Goal: Transaction & Acquisition: Download file/media

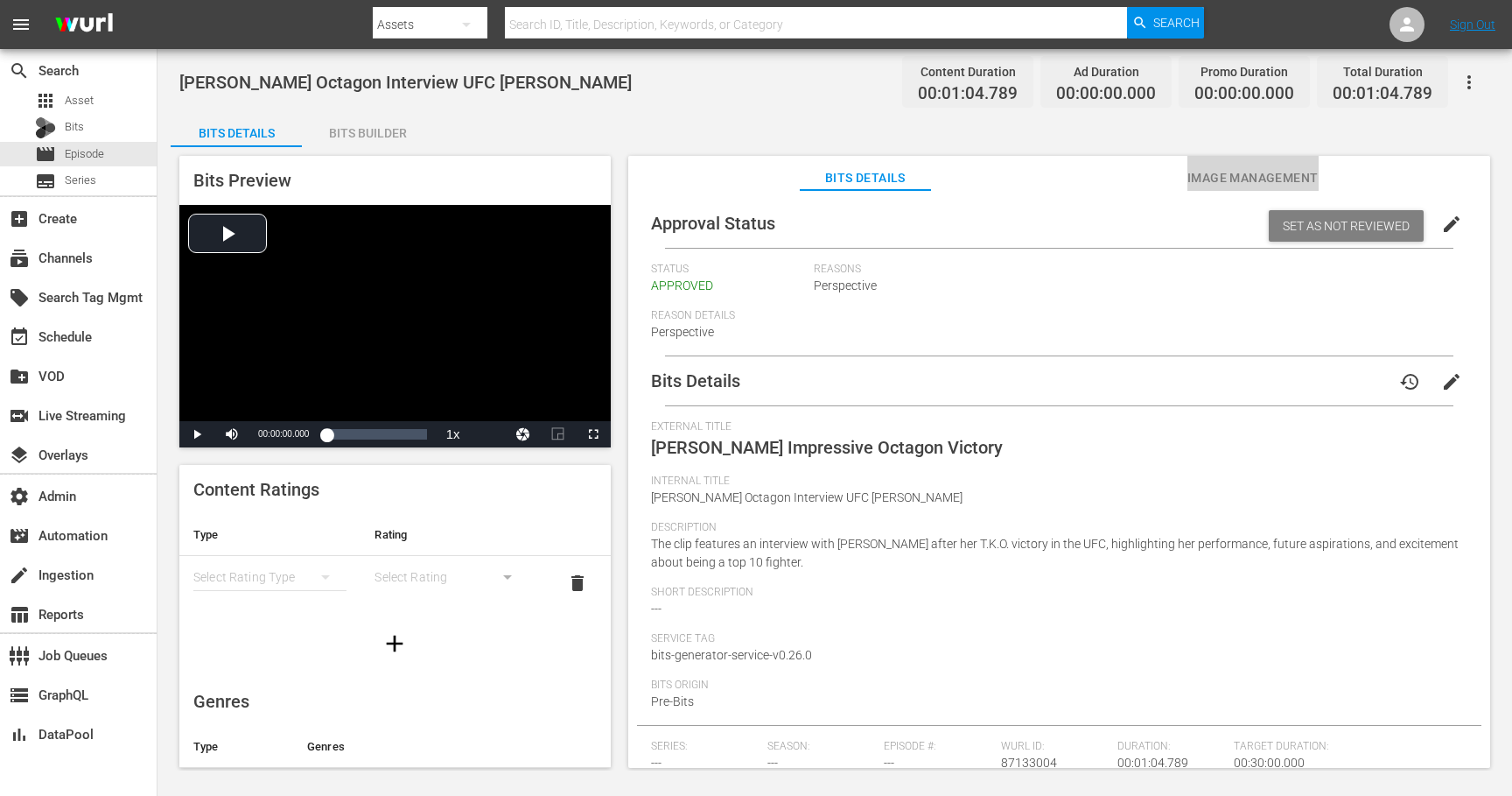
click at [1208, 178] on span "Image Management" at bounding box center [1253, 177] width 132 height 22
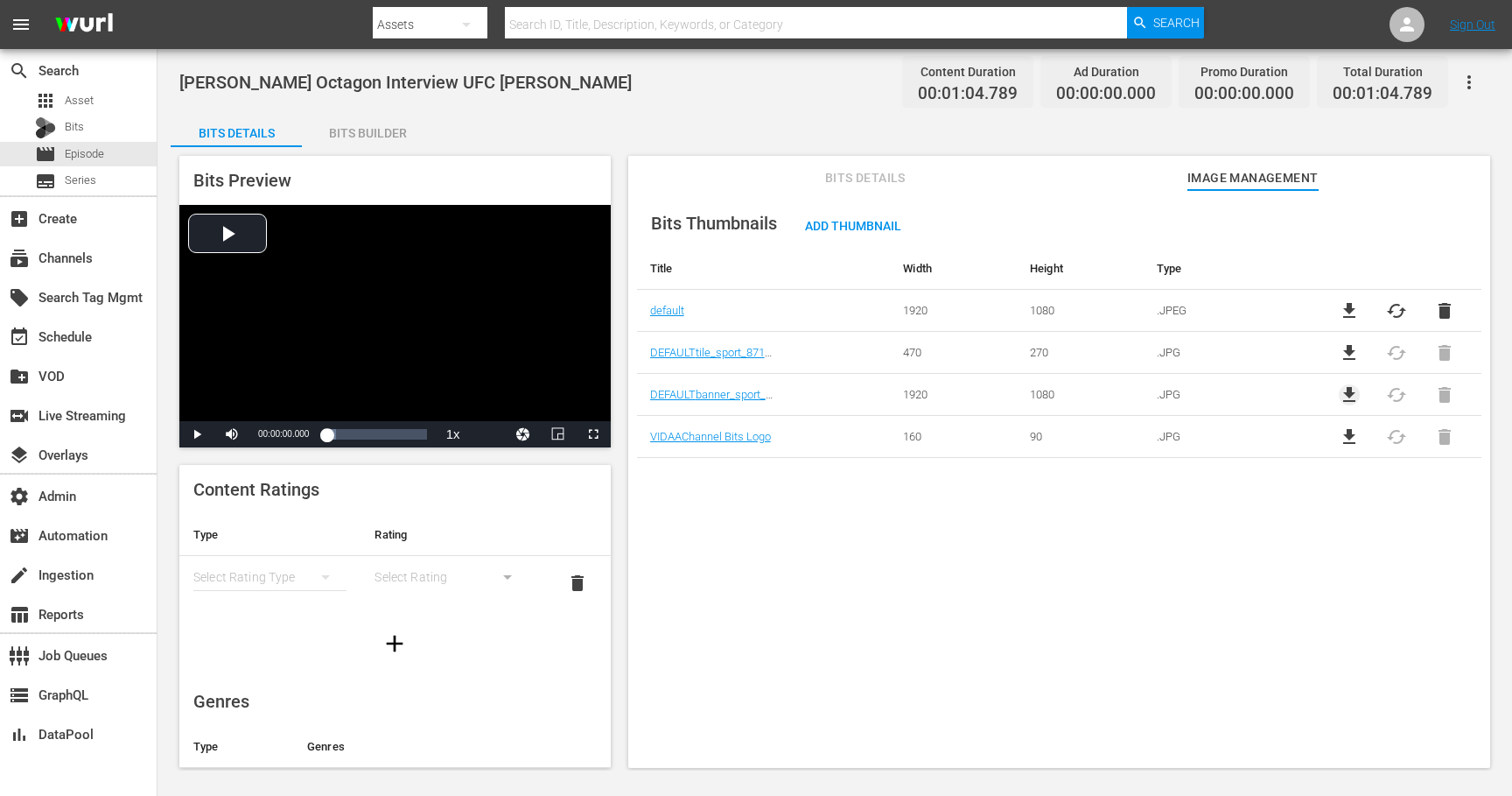
click at [1341, 392] on span "file_download" at bounding box center [1349, 395] width 21 height 21
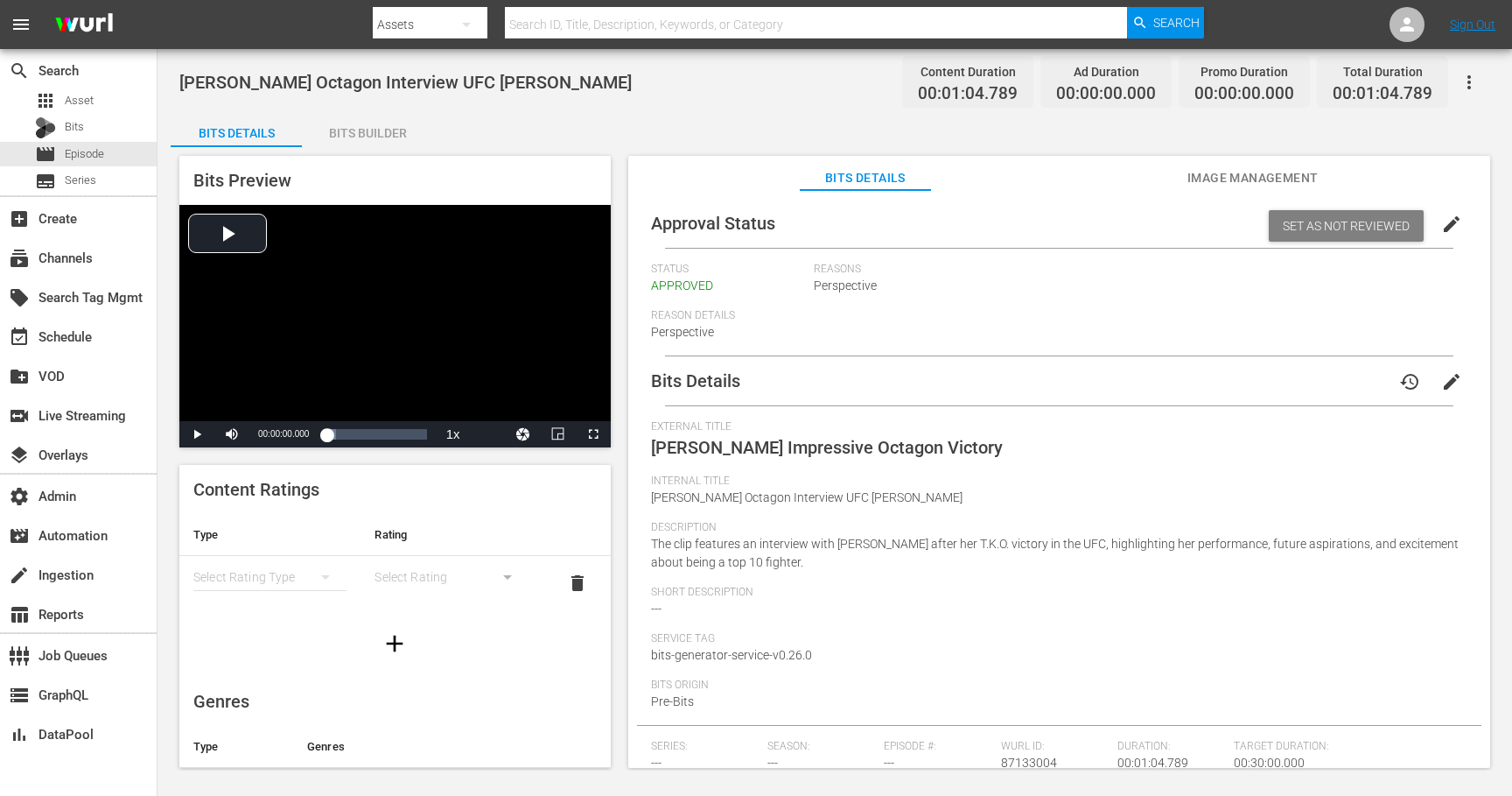
click at [1227, 180] on span "Image Management" at bounding box center [1253, 177] width 132 height 22
click at [1217, 177] on span "Image Management" at bounding box center [1253, 177] width 132 height 22
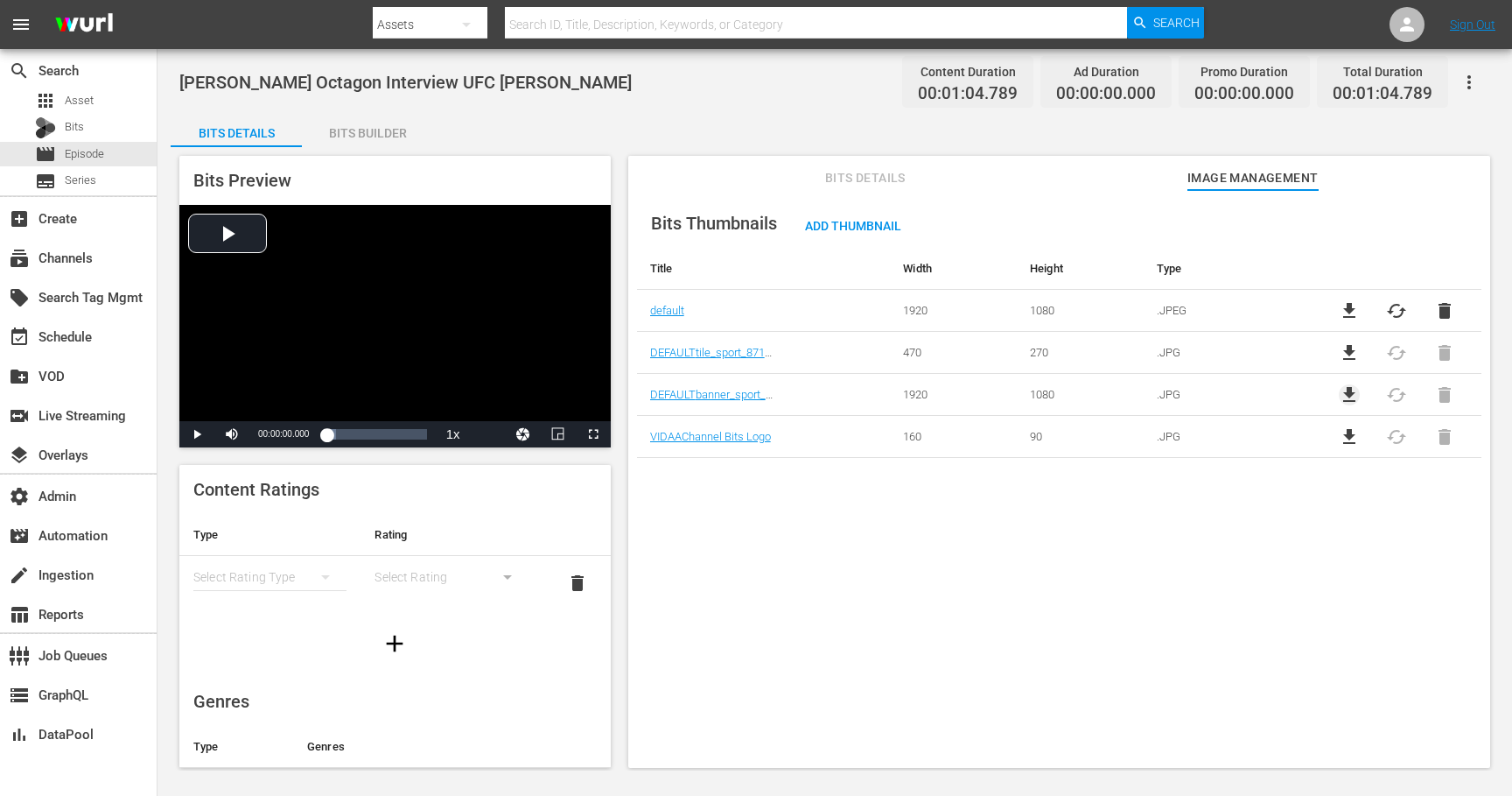
click at [1343, 389] on span "file_download" at bounding box center [1349, 395] width 21 height 21
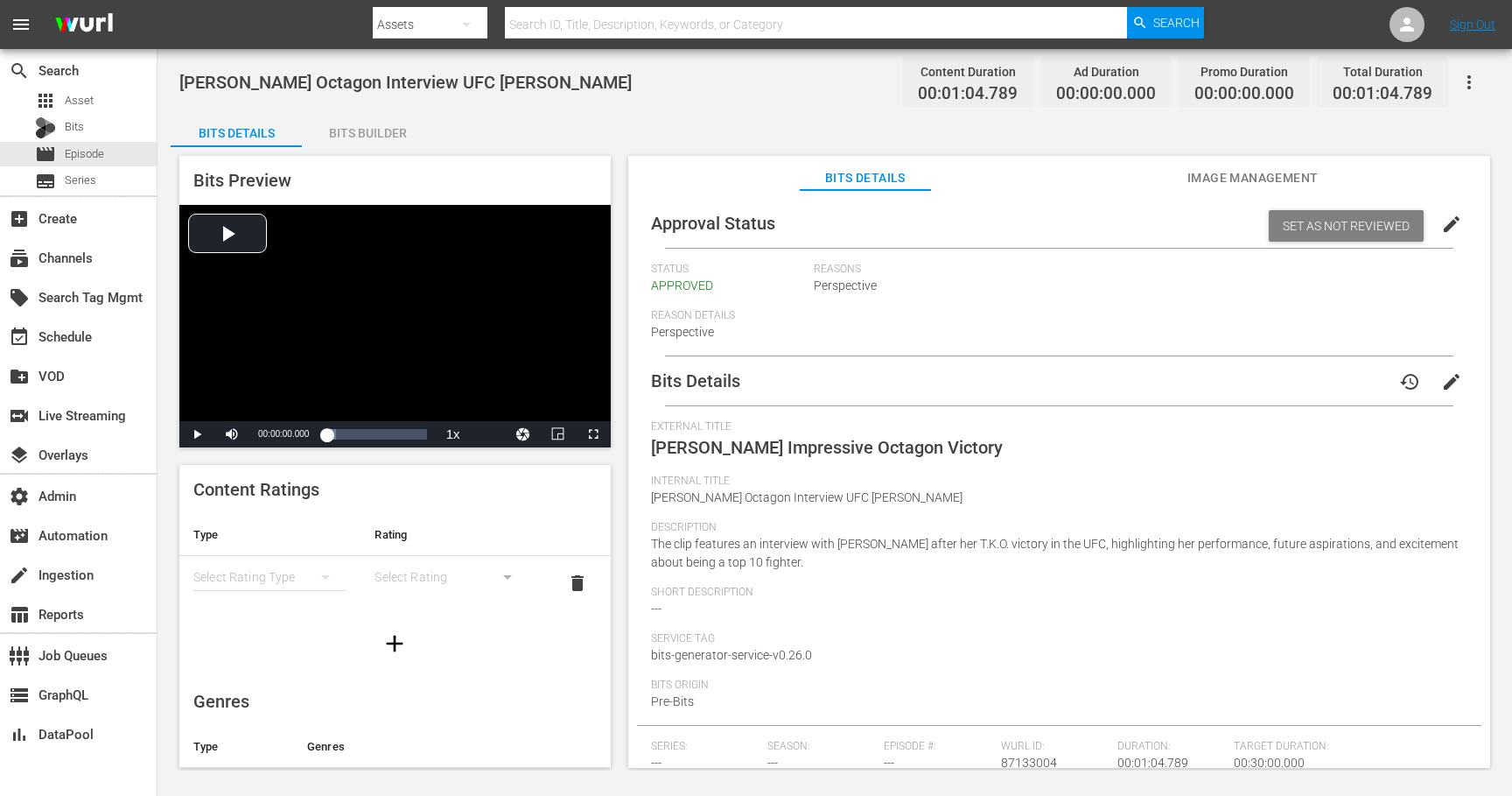
click at [1215, 182] on span "Image Management" at bounding box center [1253, 177] width 132 height 22
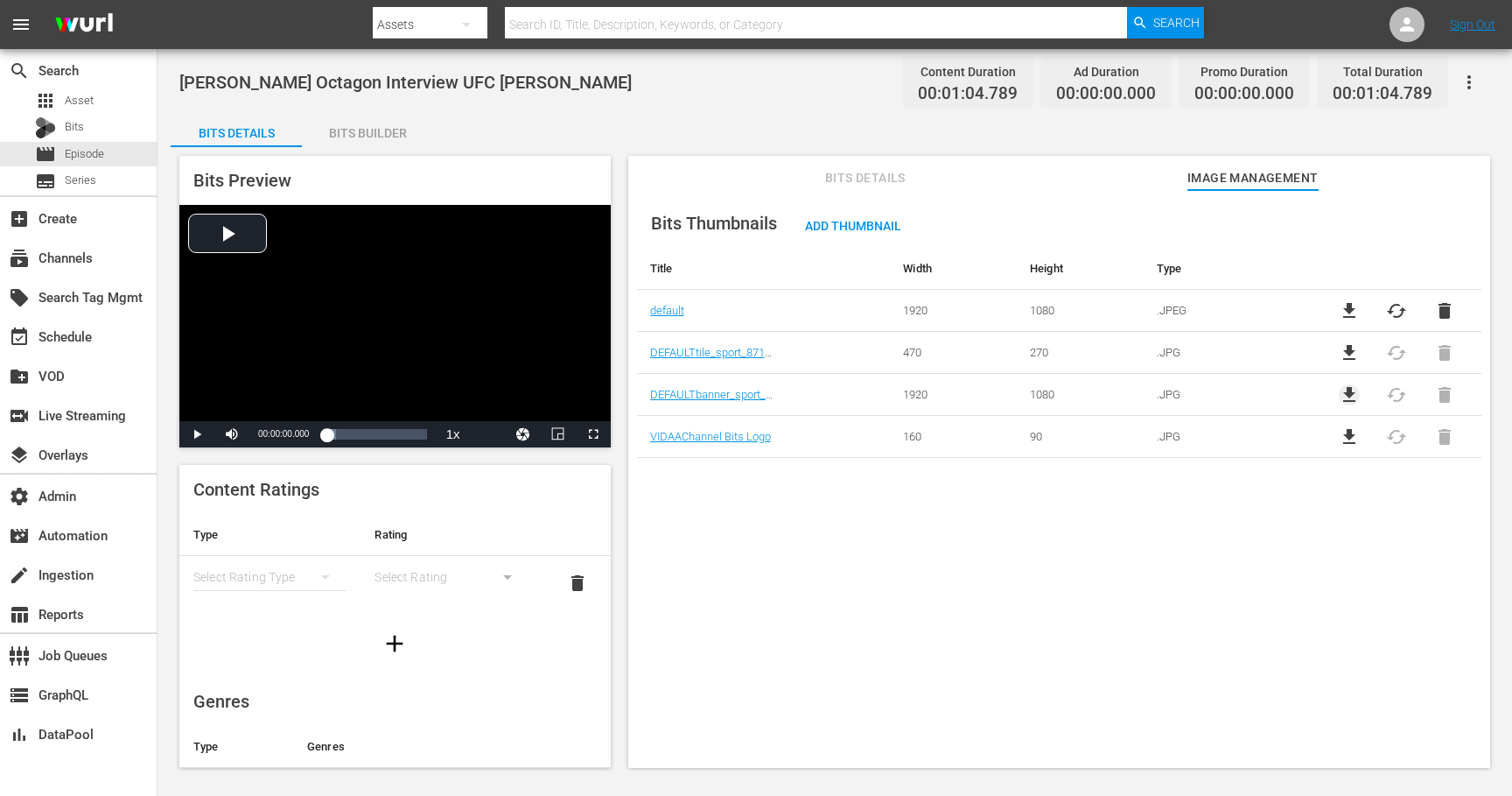
click at [1341, 391] on span "file_download" at bounding box center [1349, 395] width 21 height 21
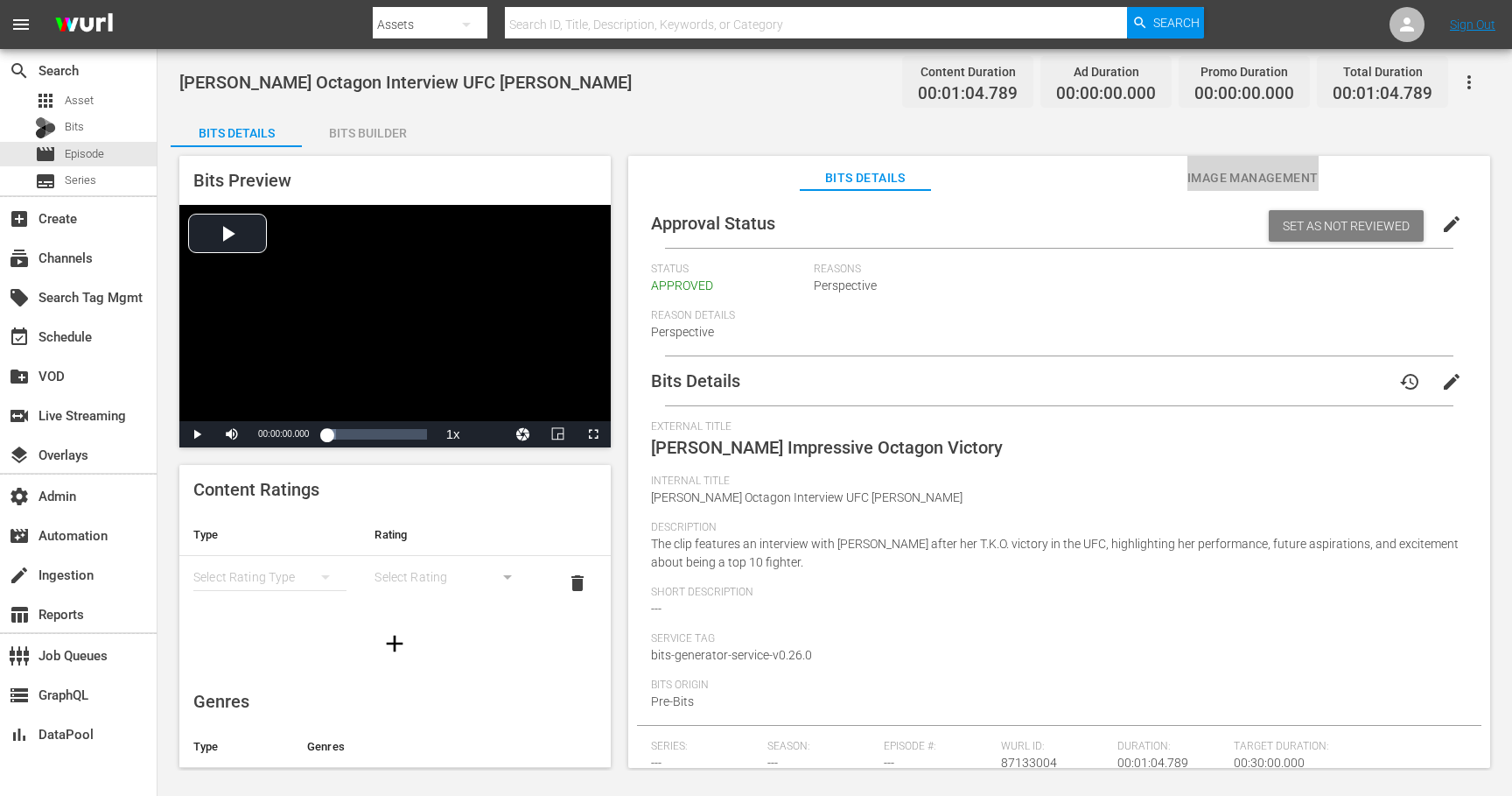
click at [1204, 184] on span "Image Management" at bounding box center [1253, 177] width 132 height 22
click at [1222, 179] on span "Image Management" at bounding box center [1253, 177] width 132 height 22
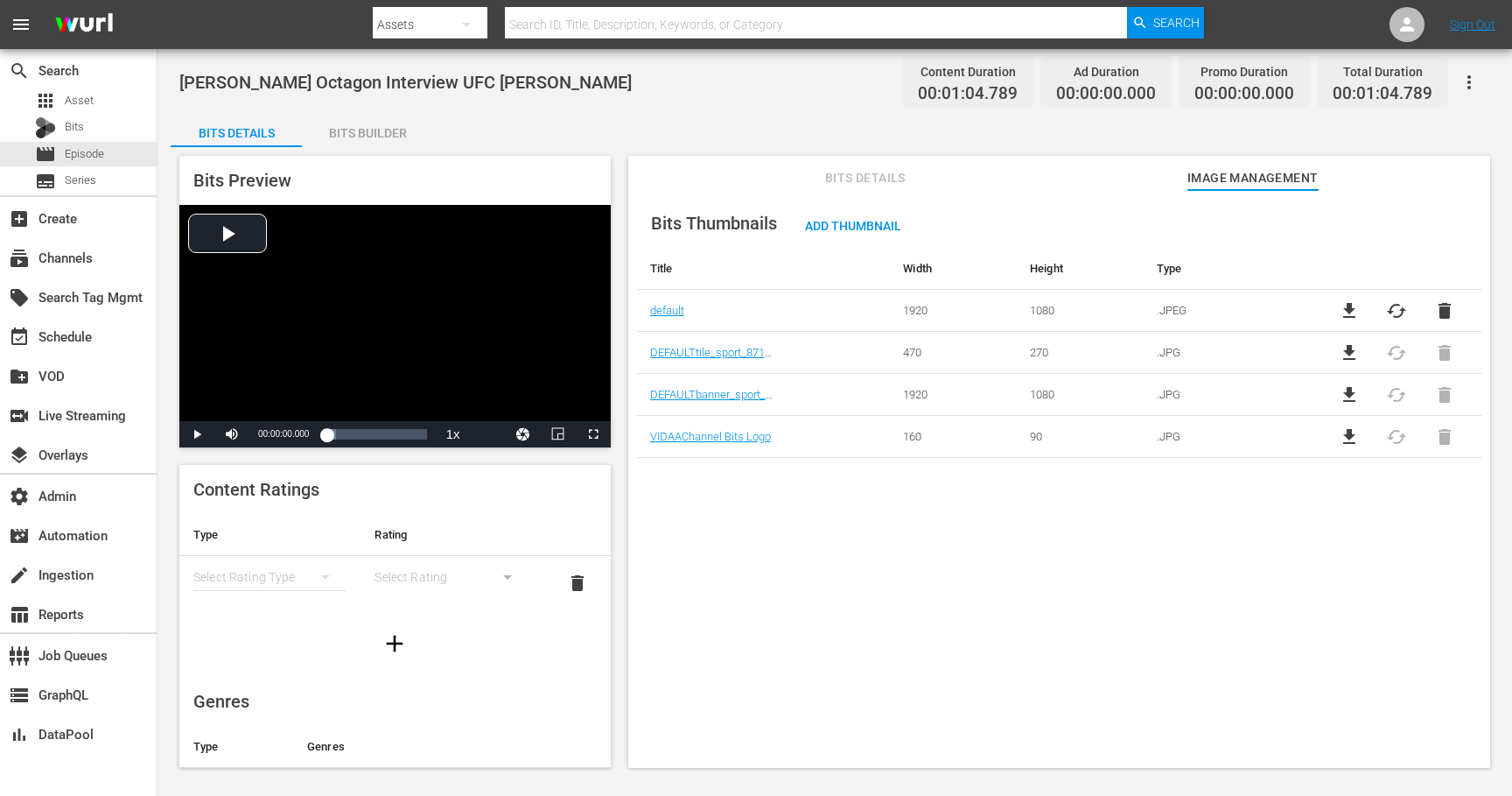
click at [1352, 387] on span "file_download" at bounding box center [1349, 395] width 21 height 21
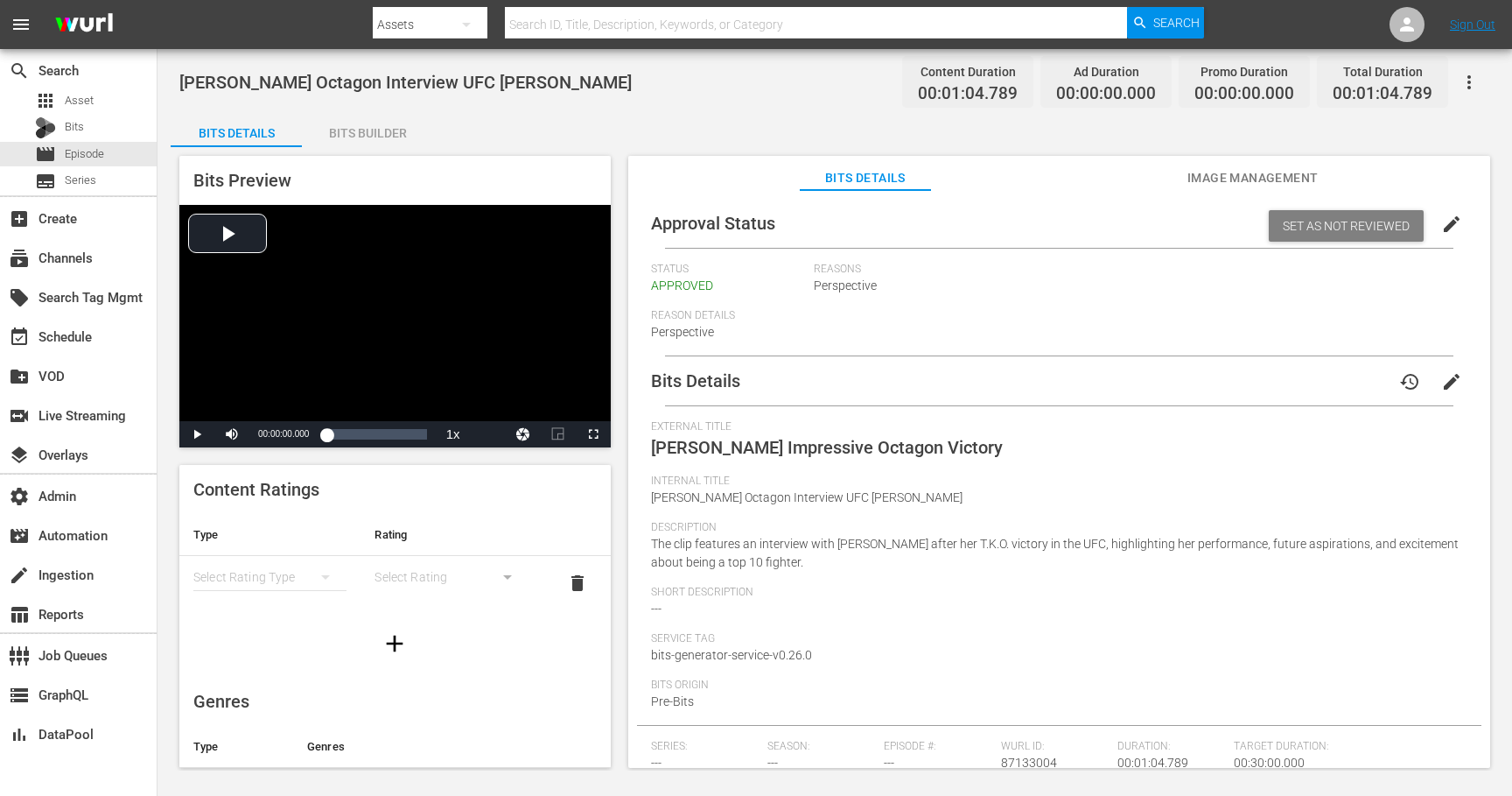
click at [1222, 169] on span "Image Management" at bounding box center [1253, 177] width 132 height 22
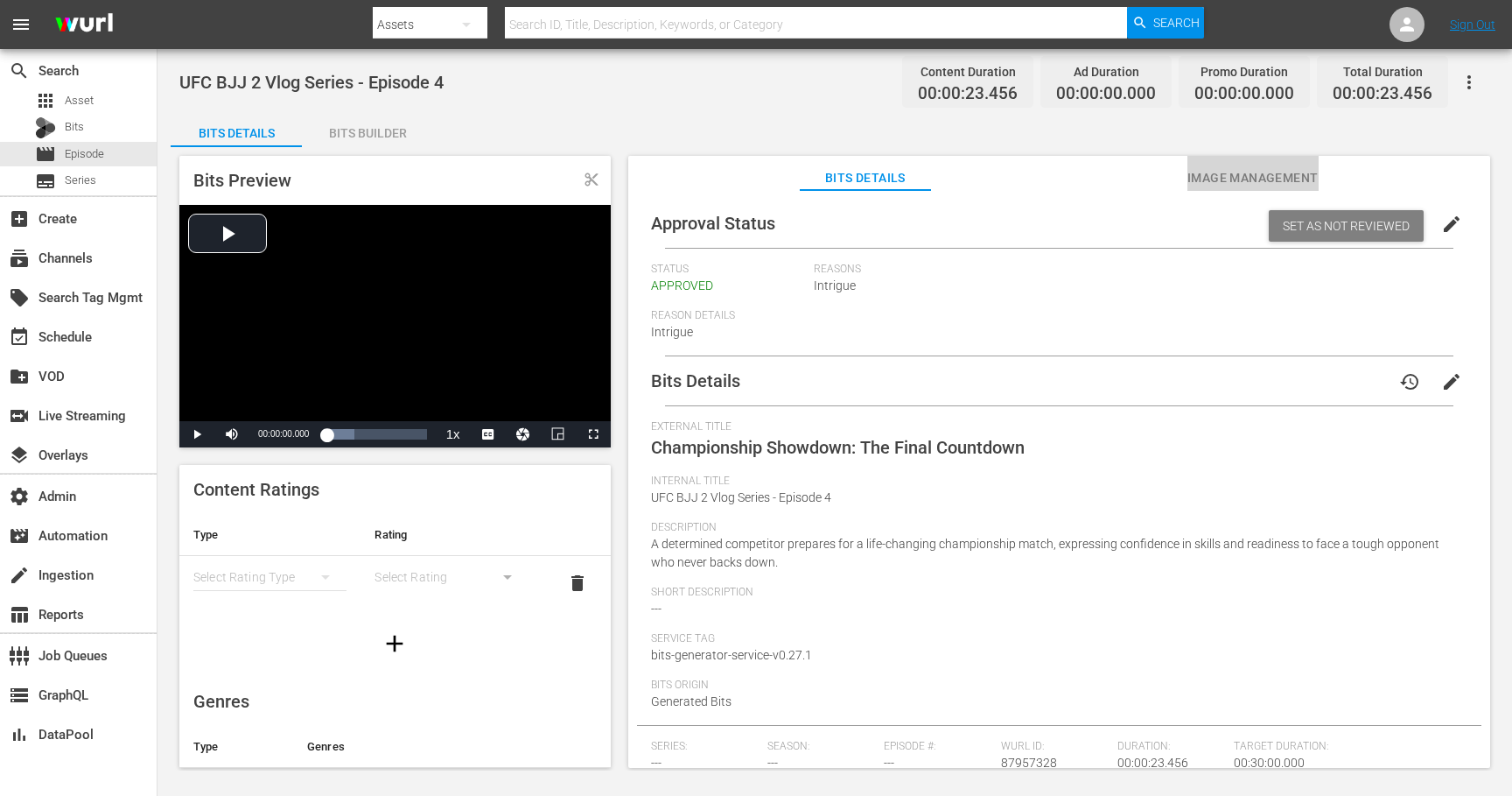
click at [1239, 169] on span "Image Management" at bounding box center [1253, 177] width 132 height 22
click at [1217, 179] on span "Image Management" at bounding box center [1253, 177] width 132 height 22
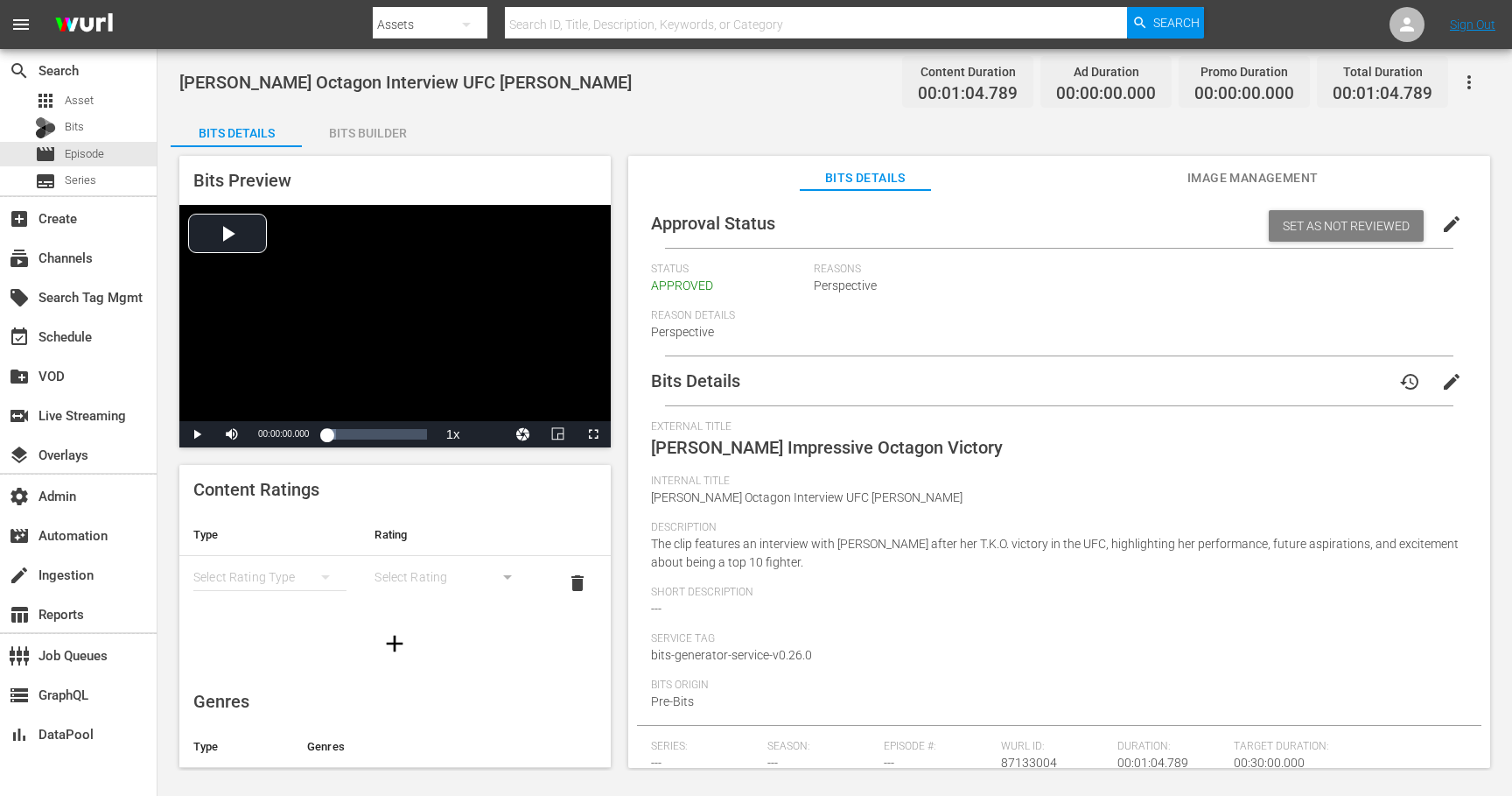
click at [1224, 179] on span "Image Management" at bounding box center [1253, 177] width 132 height 22
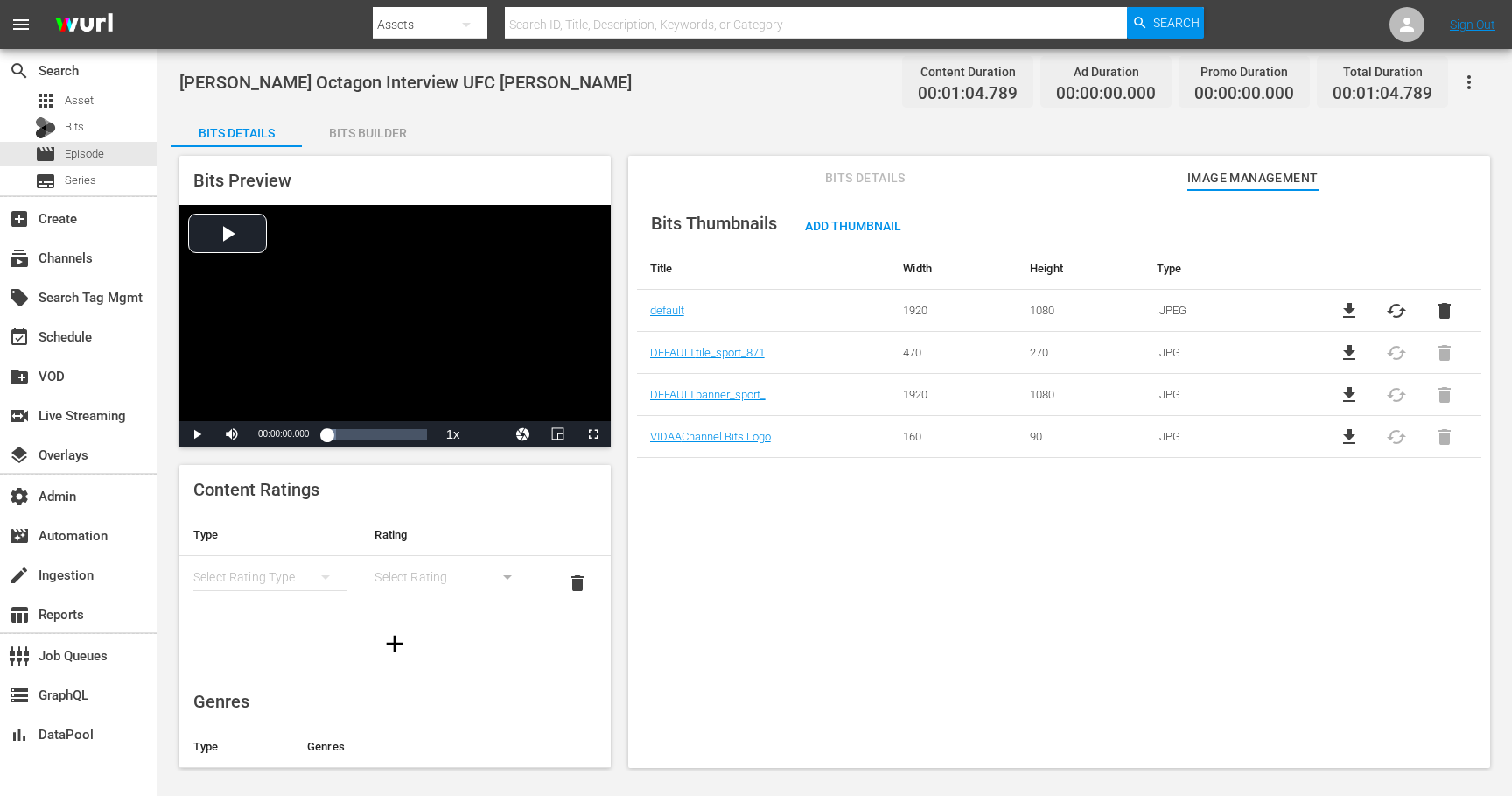
click at [1343, 387] on span "file_download" at bounding box center [1349, 395] width 21 height 21
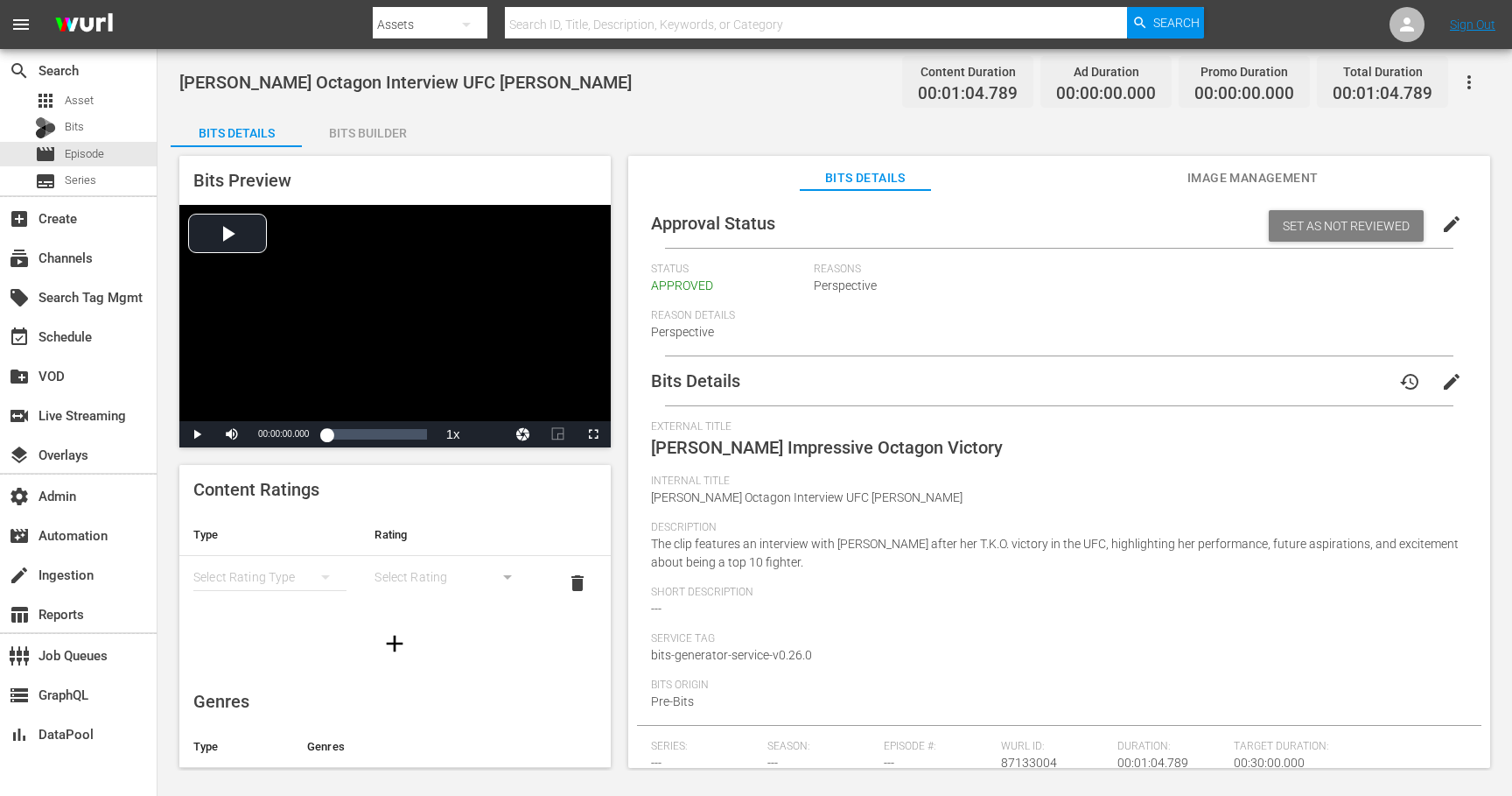
click at [1249, 182] on span "Image Management" at bounding box center [1253, 177] width 132 height 22
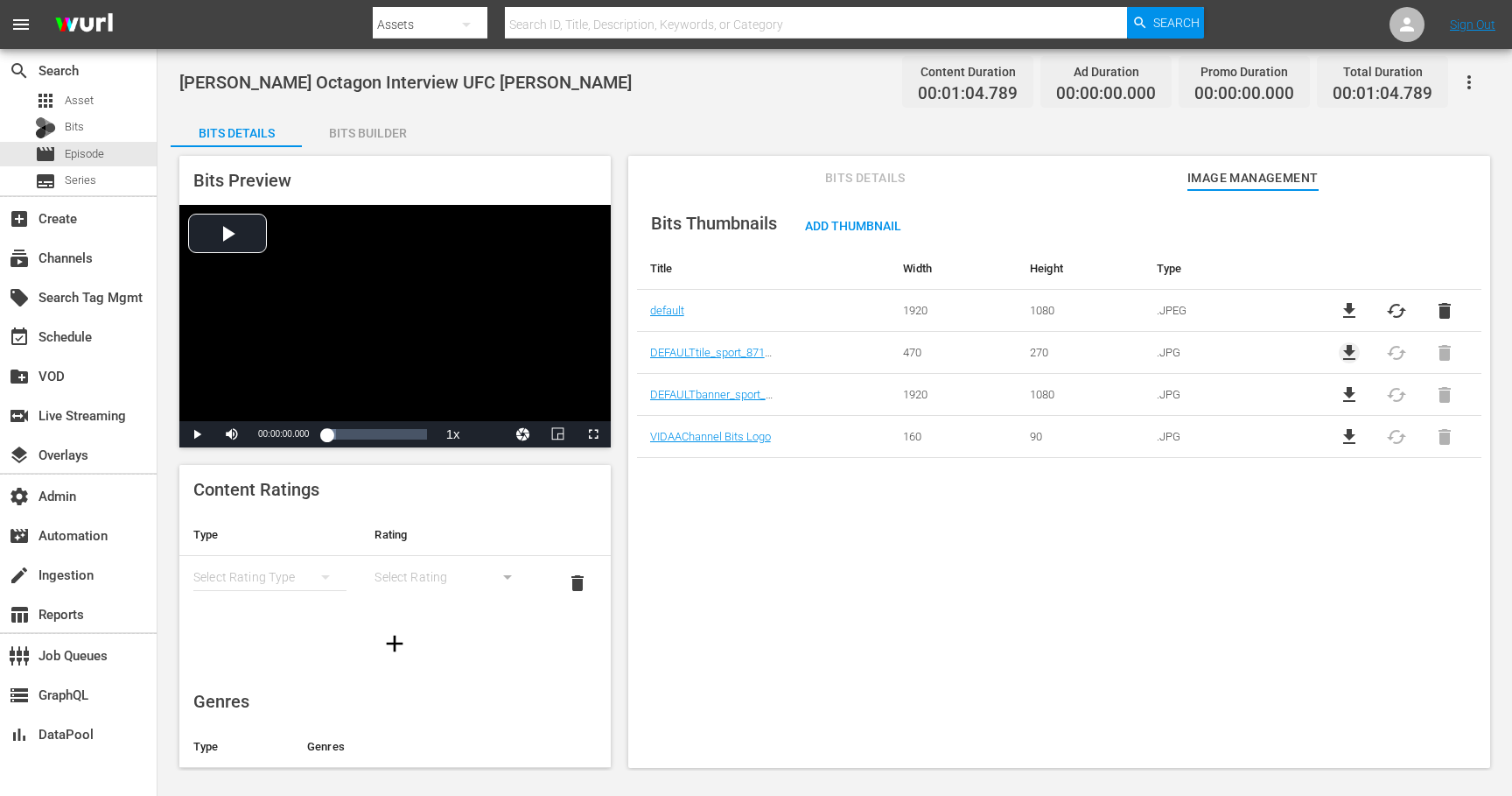
click at [1339, 350] on span "file_download" at bounding box center [1349, 353] width 21 height 21
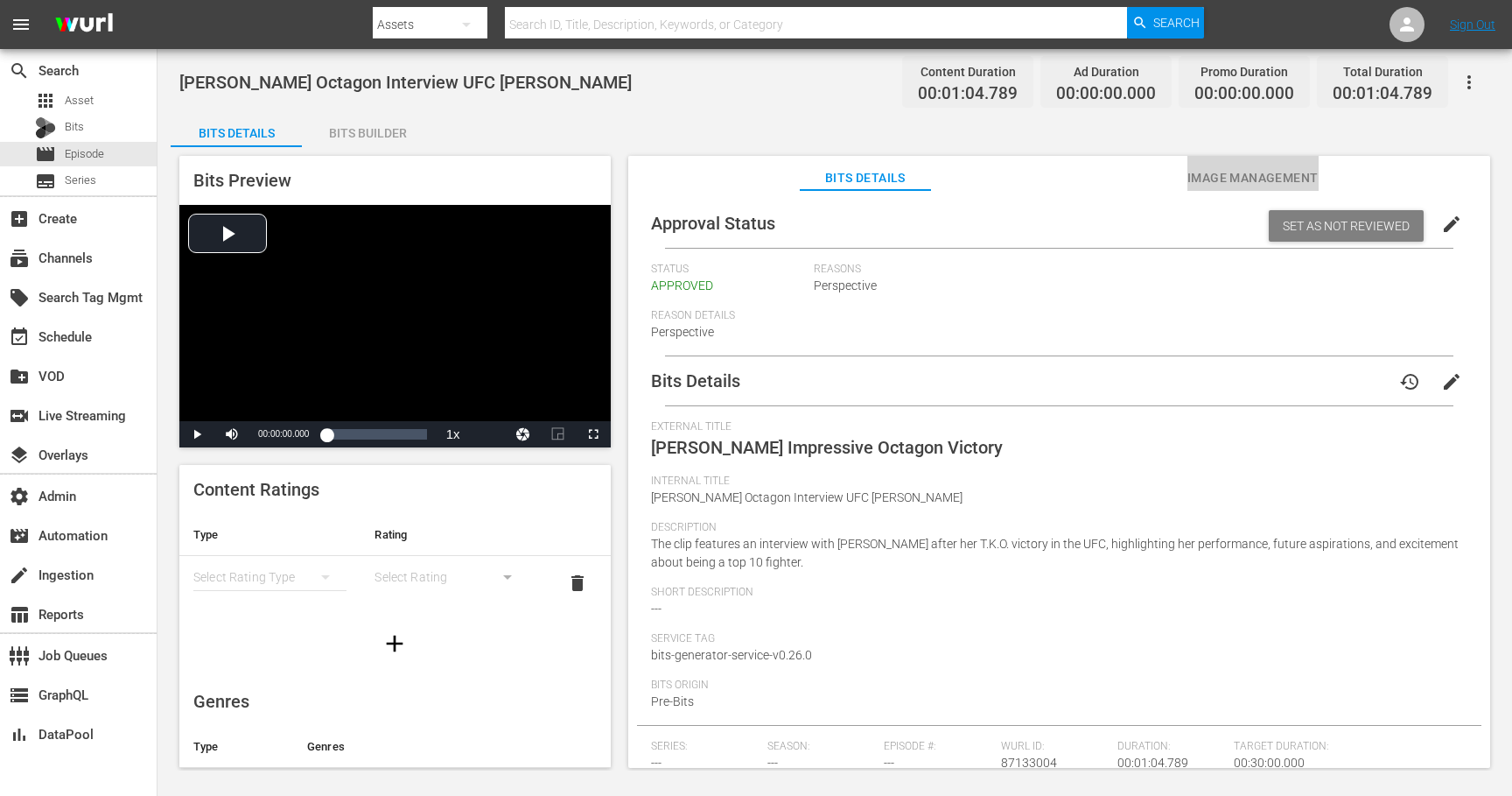
click at [1195, 180] on span "Image Management" at bounding box center [1253, 177] width 132 height 22
click at [1201, 176] on span "Image Management" at bounding box center [1253, 177] width 132 height 22
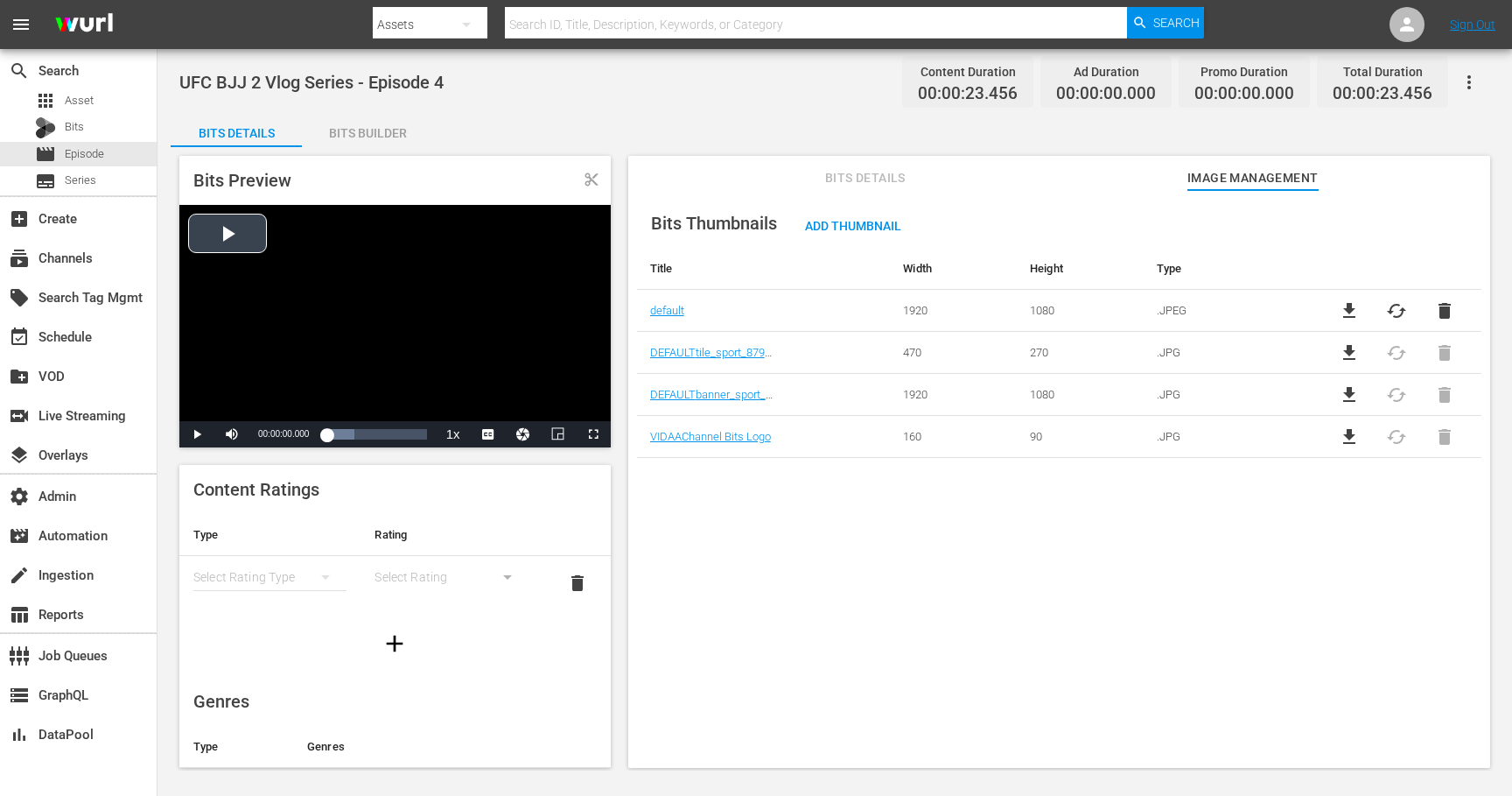
click at [243, 229] on div "Video Player" at bounding box center [394, 313] width 431 height 216
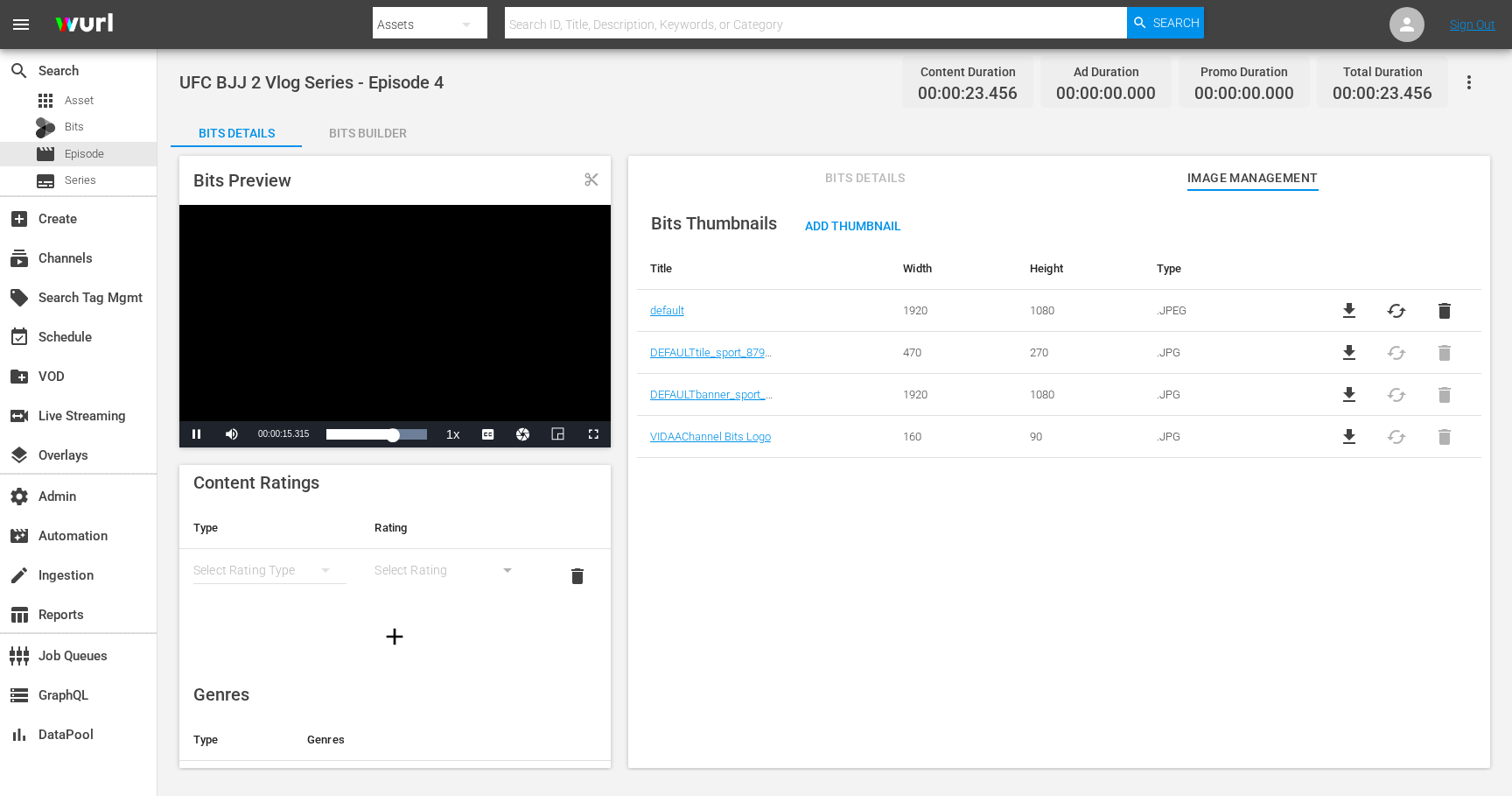
scroll to position [29, 0]
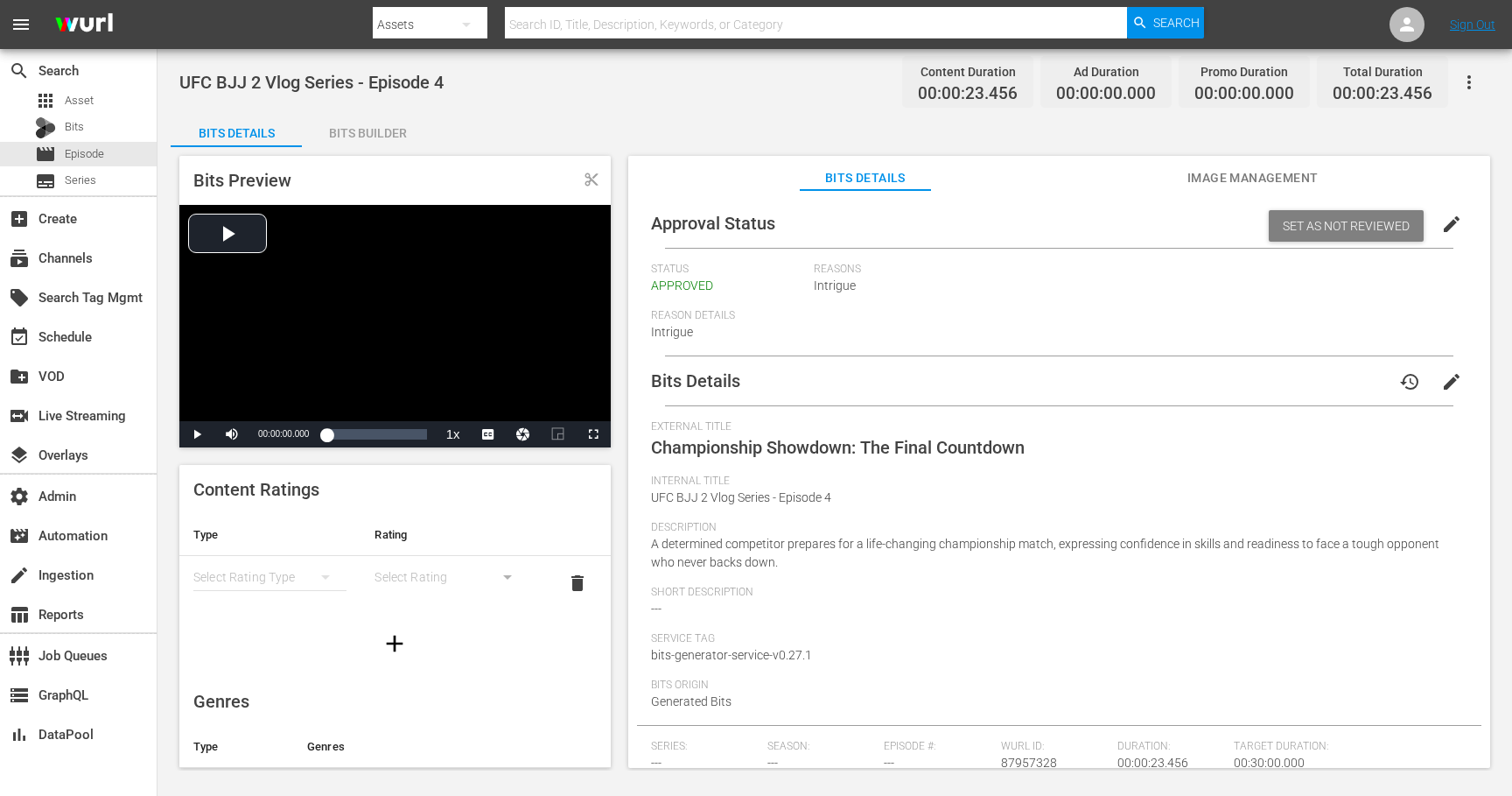
click at [1226, 177] on span "Image Management" at bounding box center [1253, 177] width 132 height 22
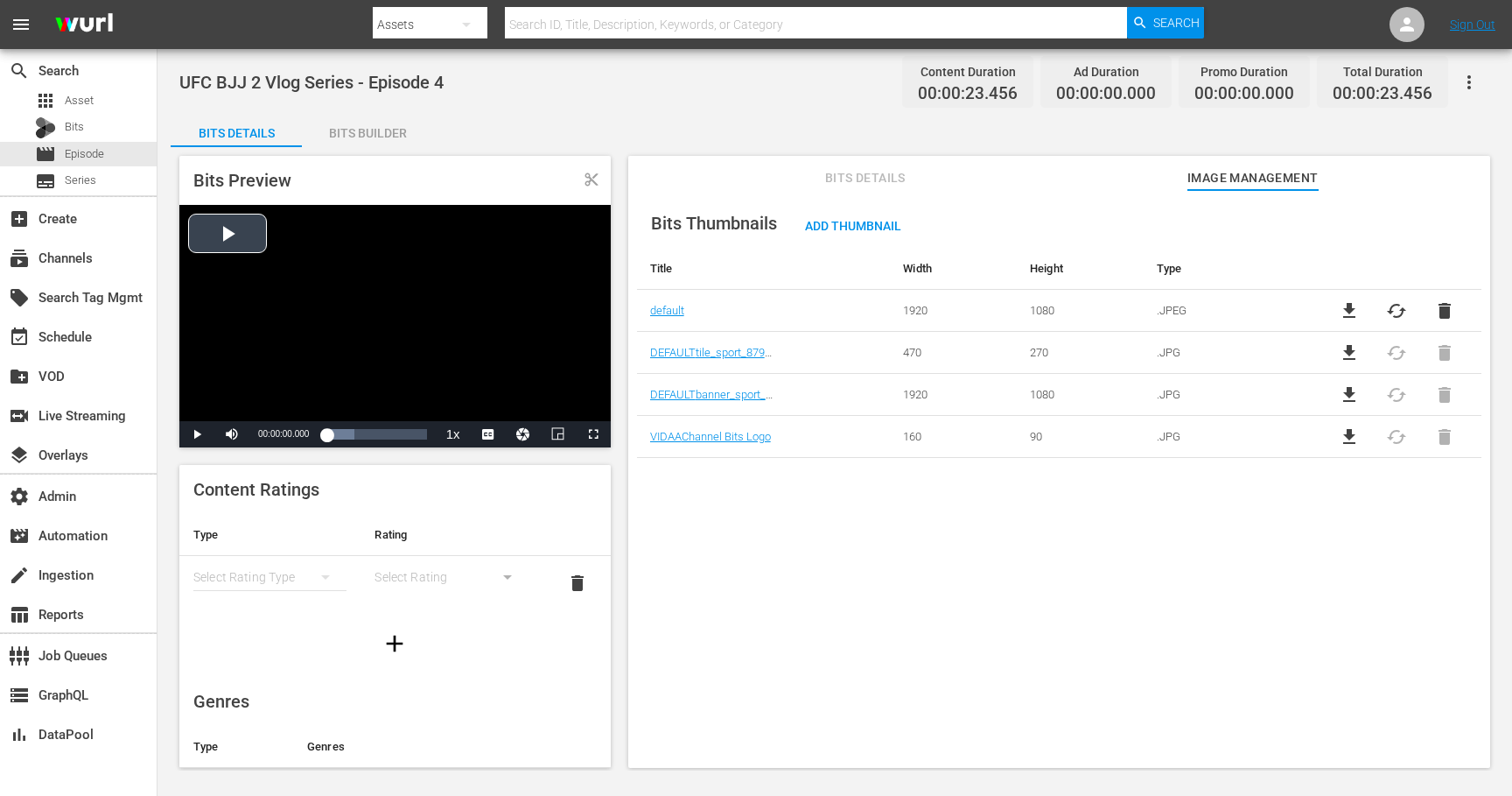
click at [240, 243] on div "Video Player" at bounding box center [394, 313] width 431 height 216
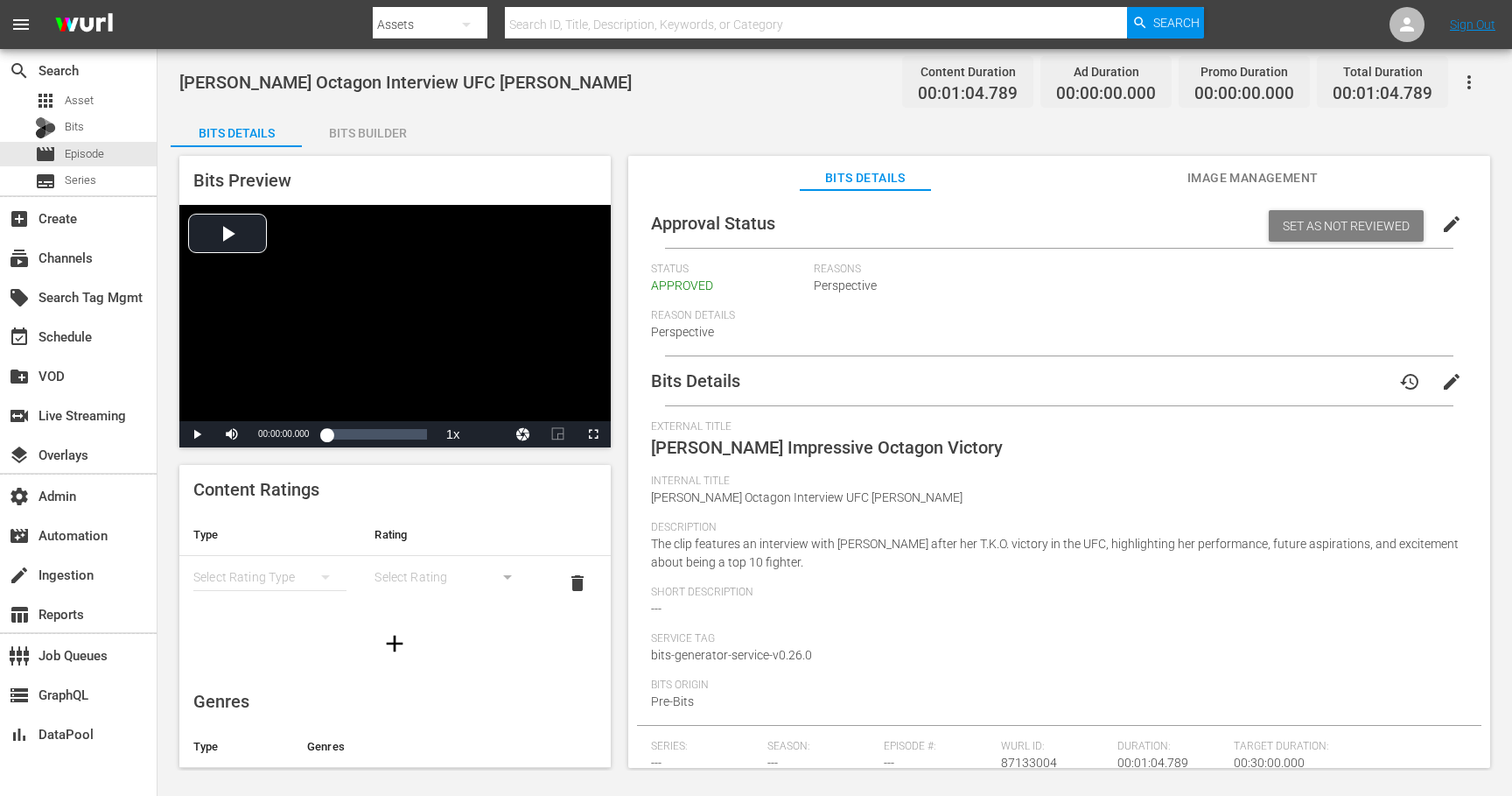
click at [1208, 184] on span "Image Management" at bounding box center [1253, 177] width 132 height 22
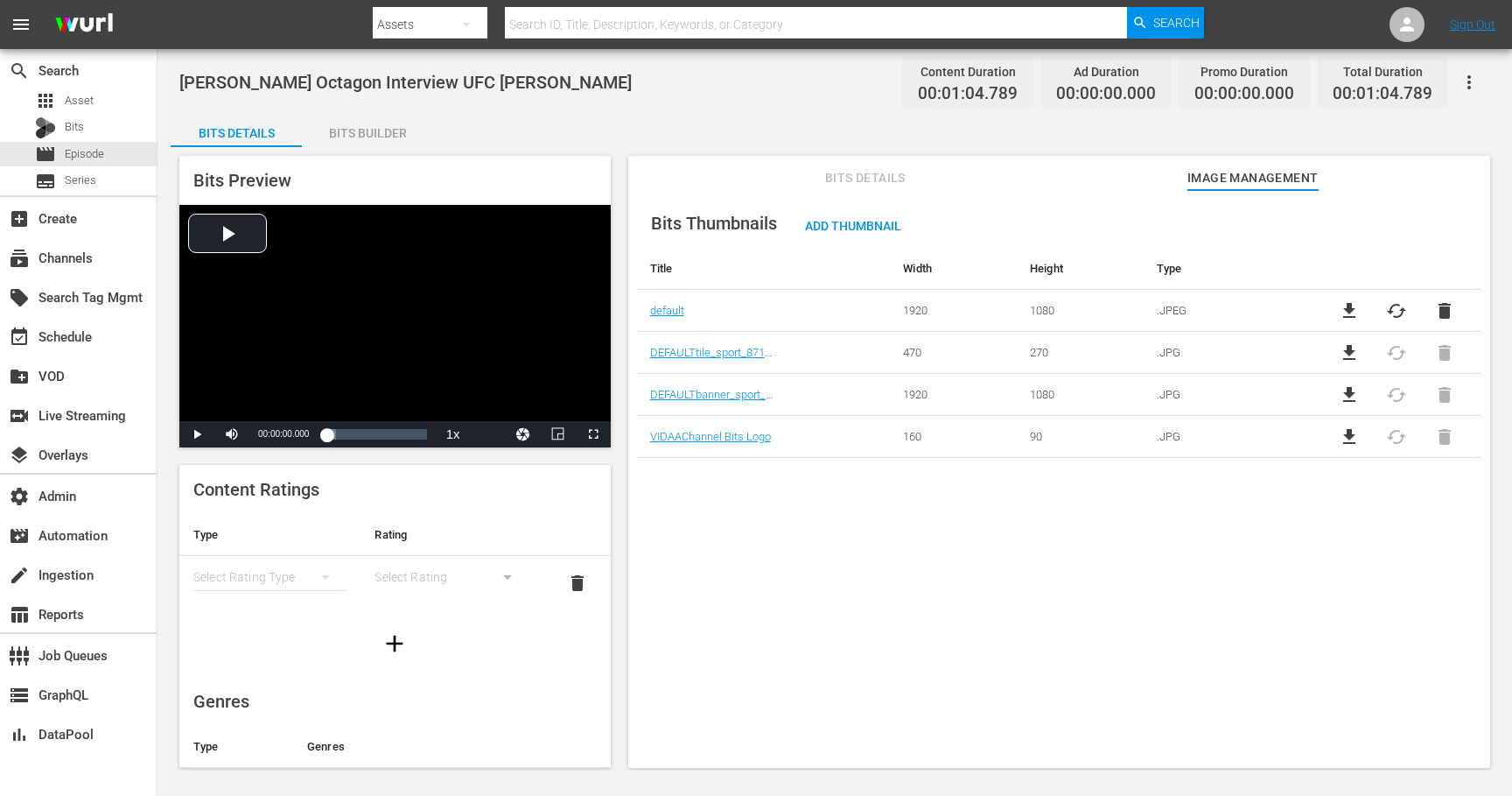
click at [1348, 391] on span "file_download" at bounding box center [1349, 395] width 21 height 21
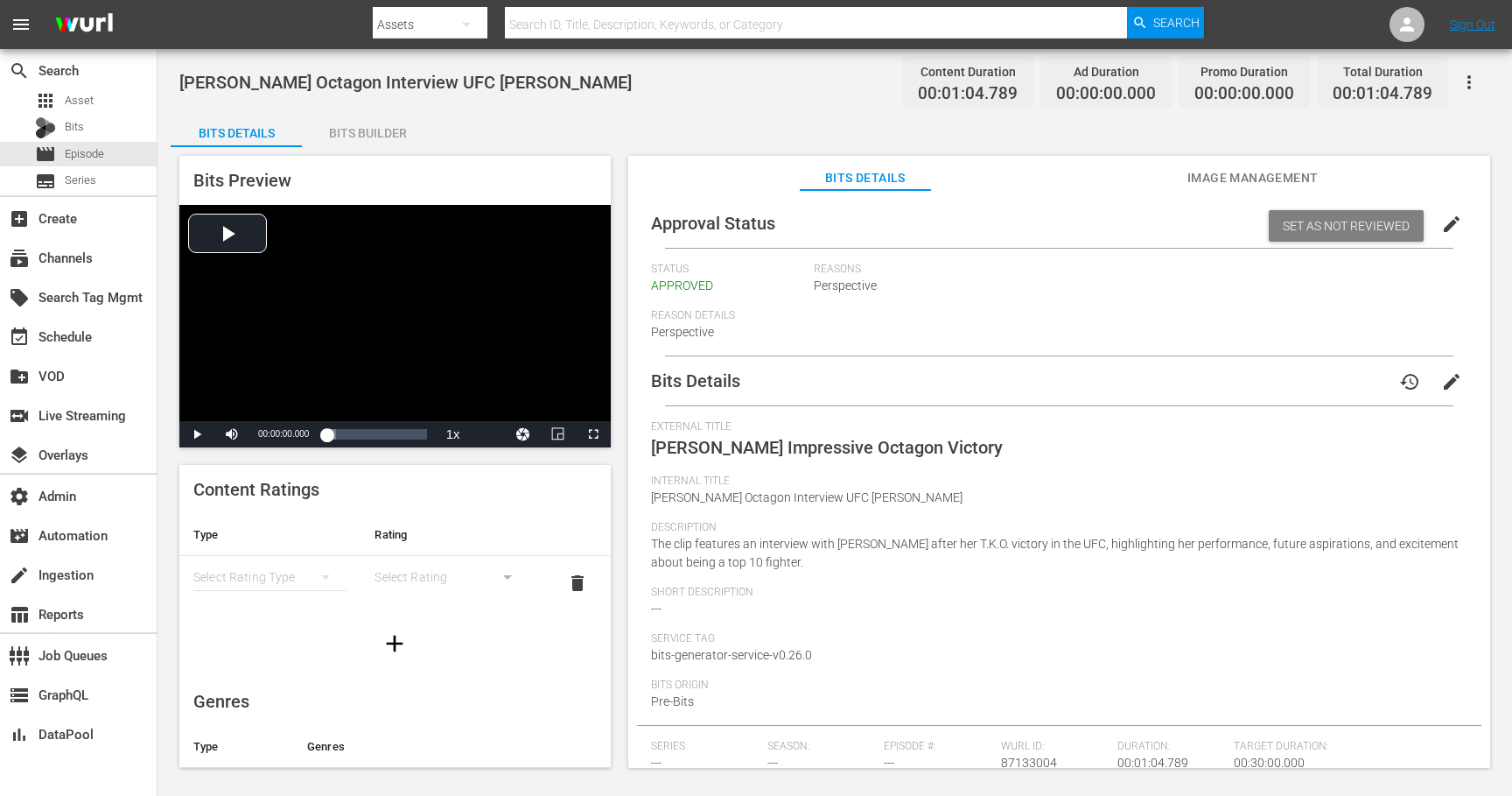
click at [1210, 171] on span "Image Management" at bounding box center [1253, 177] width 132 height 22
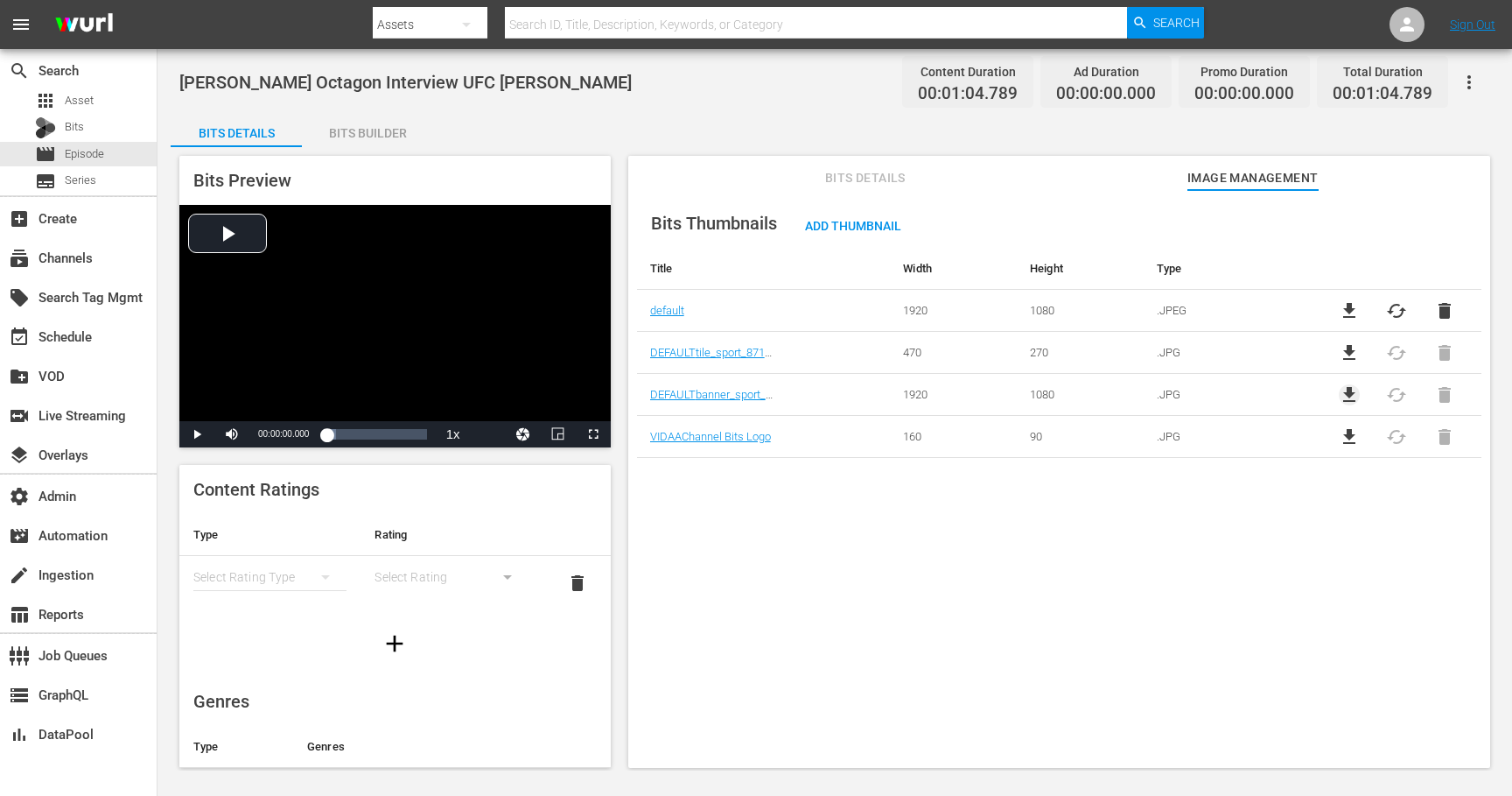
click at [1342, 392] on span "file_download" at bounding box center [1349, 395] width 21 height 21
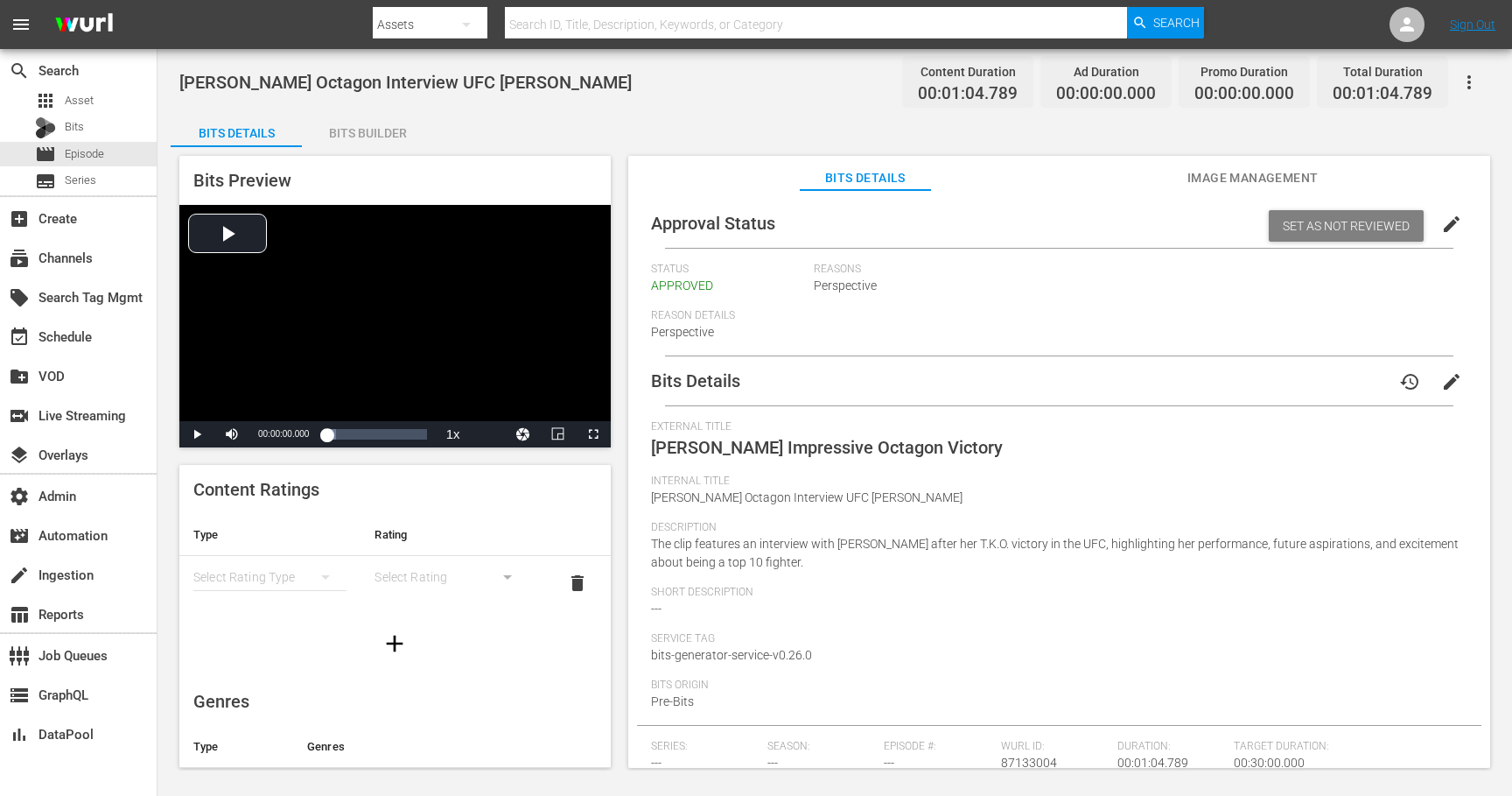
click at [1225, 182] on span "Image Management" at bounding box center [1253, 177] width 132 height 22
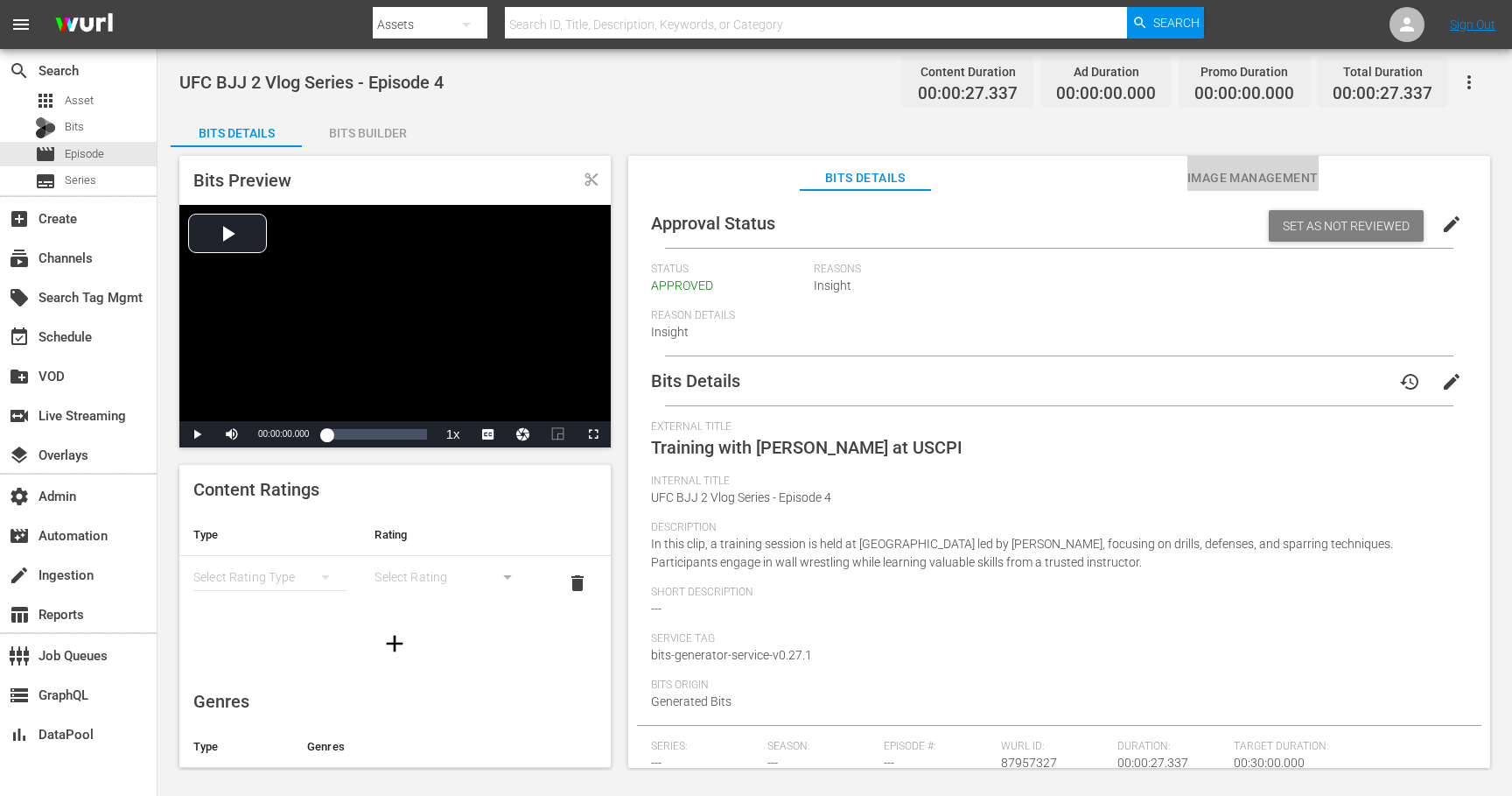
click at [1230, 182] on span "Image Management" at bounding box center [1253, 177] width 132 height 22
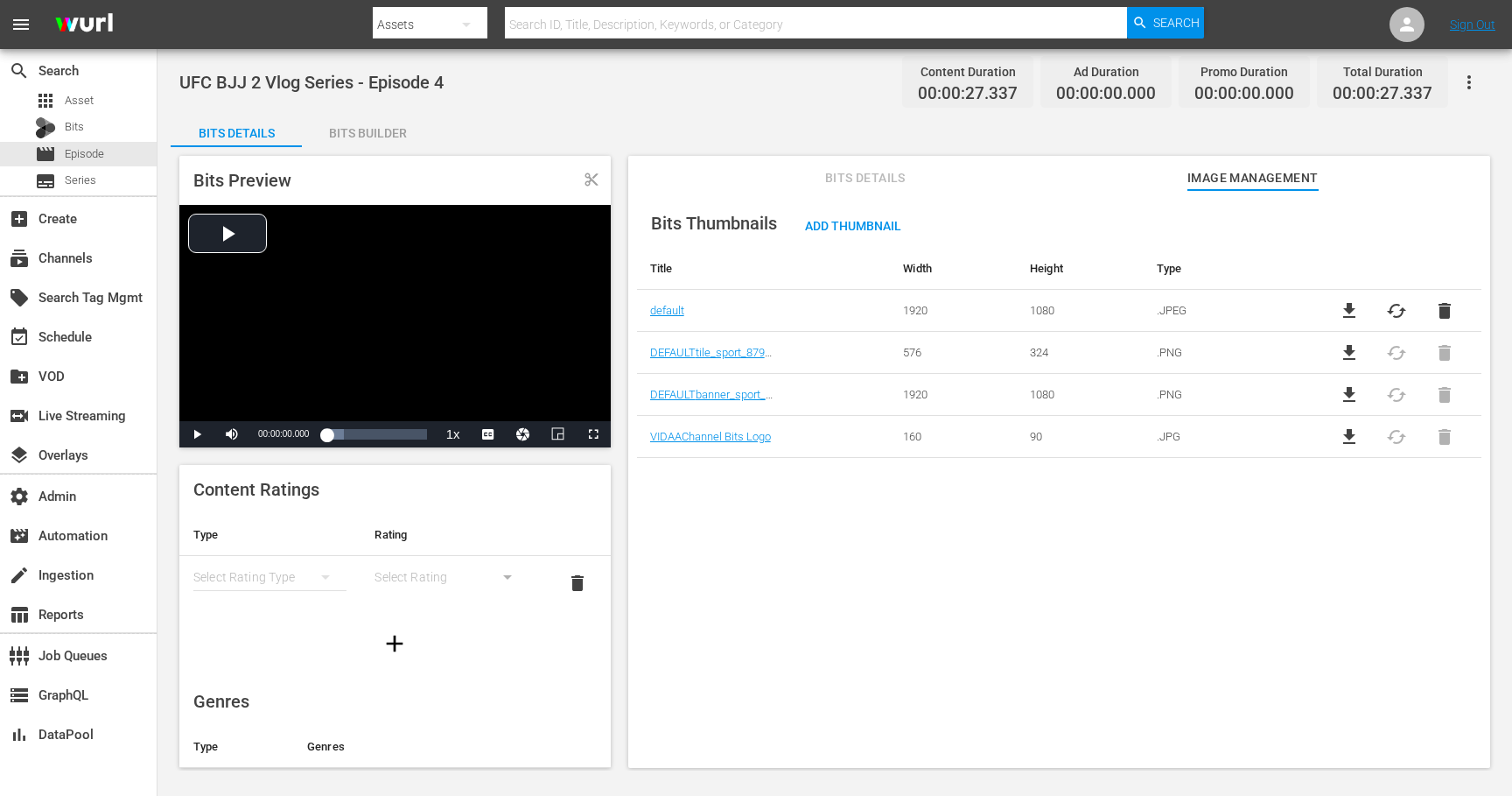
click at [1349, 390] on span "file_download" at bounding box center [1349, 395] width 21 height 21
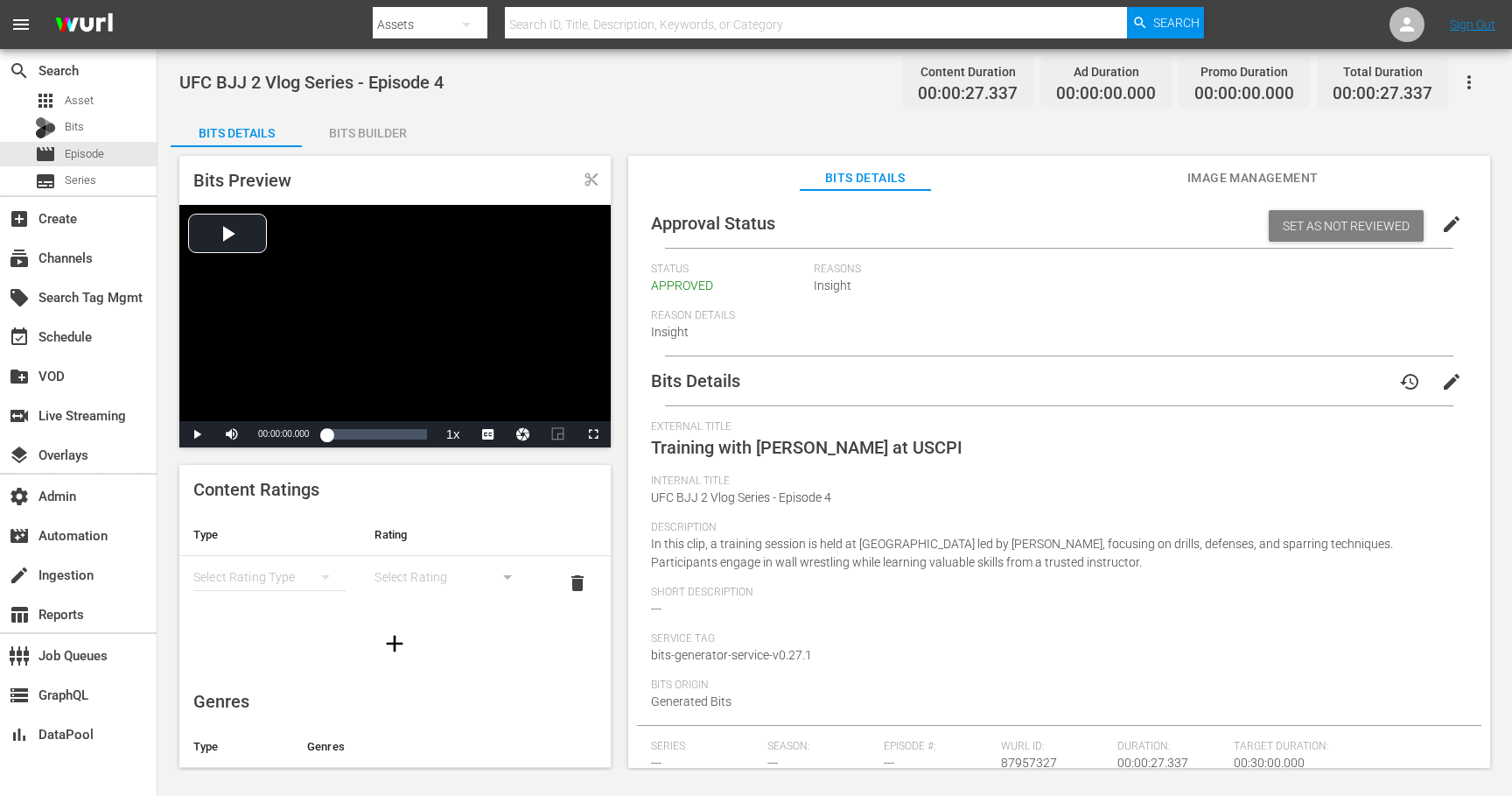
click at [1200, 180] on span "Image Management" at bounding box center [1253, 177] width 132 height 22
click at [1205, 176] on span "Image Management" at bounding box center [1253, 177] width 132 height 22
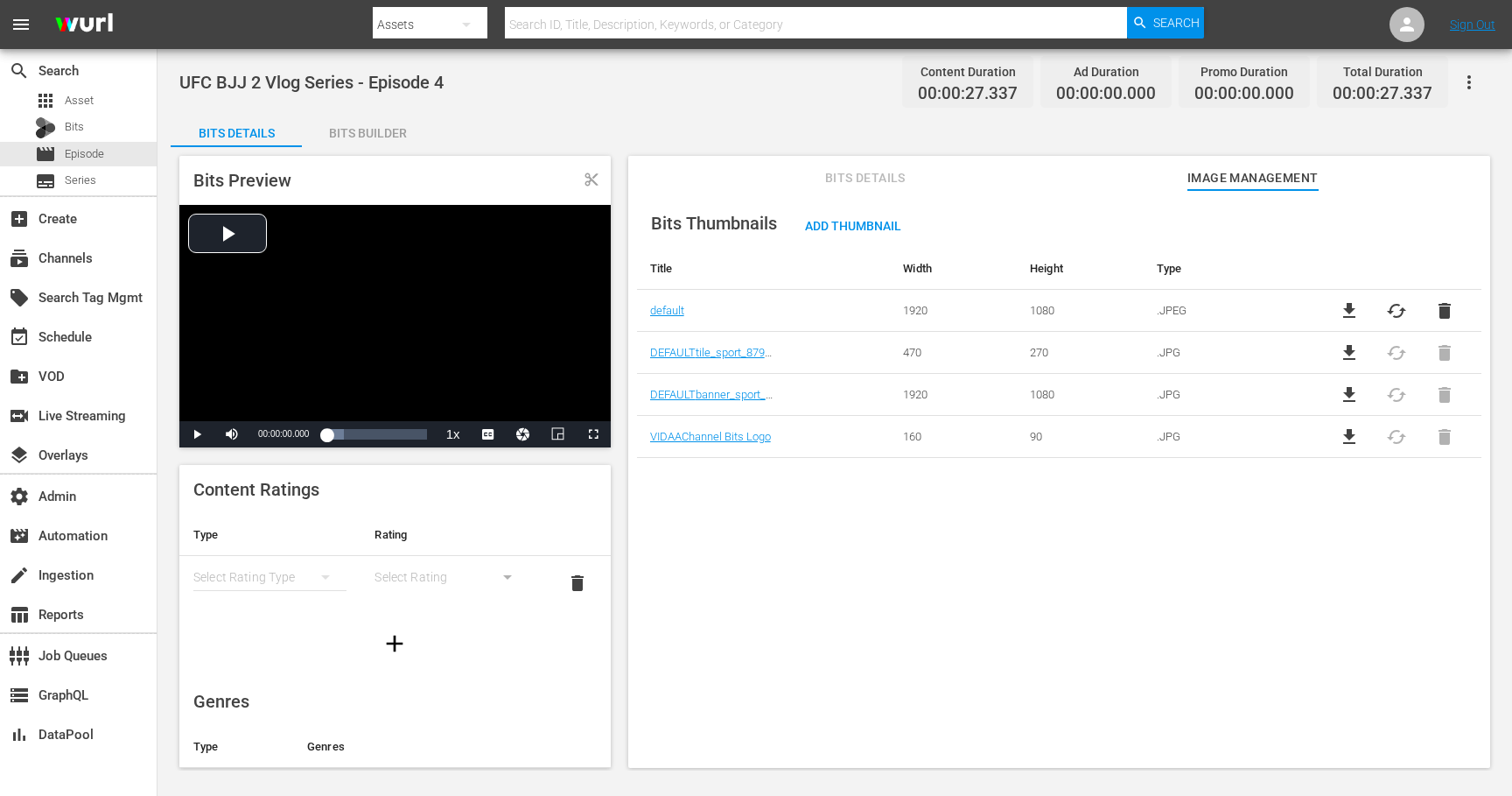
click at [1340, 393] on span "file_download" at bounding box center [1349, 395] width 21 height 21
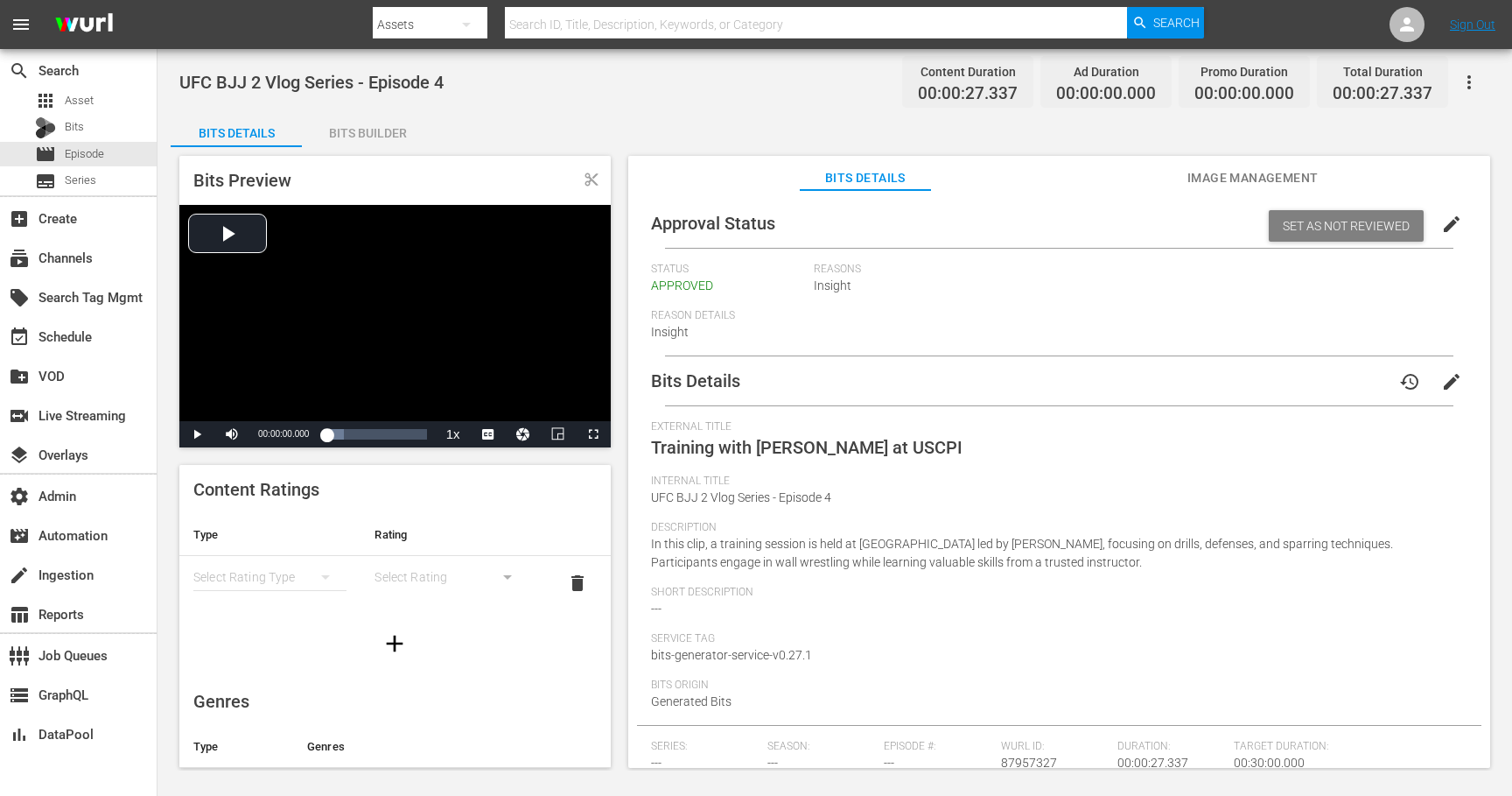
click at [1196, 185] on span "Image Management" at bounding box center [1253, 177] width 132 height 22
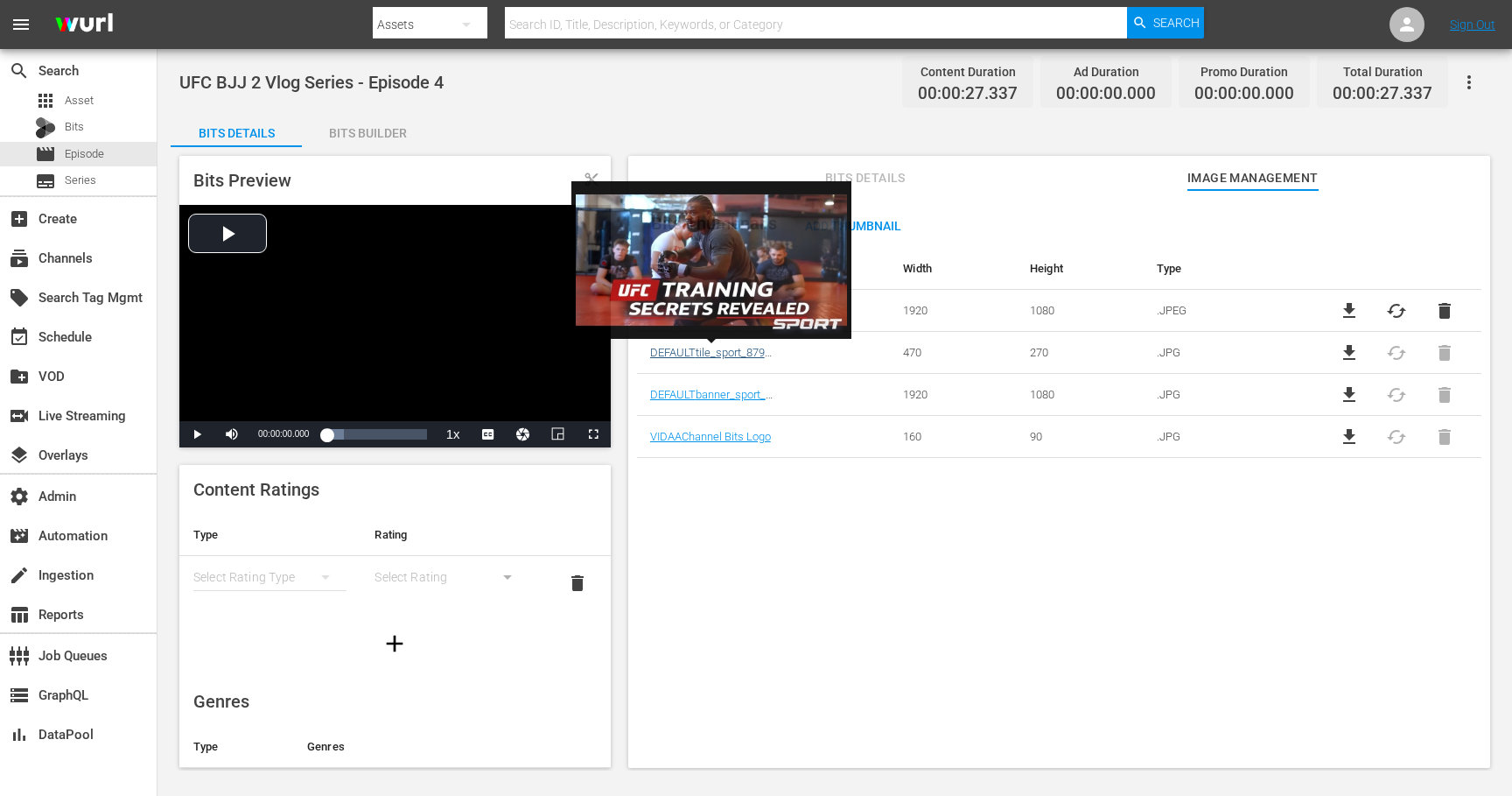
click at [733, 353] on link "DEFAULT tile_sport_87957327" at bounding box center [722, 353] width 145 height 13
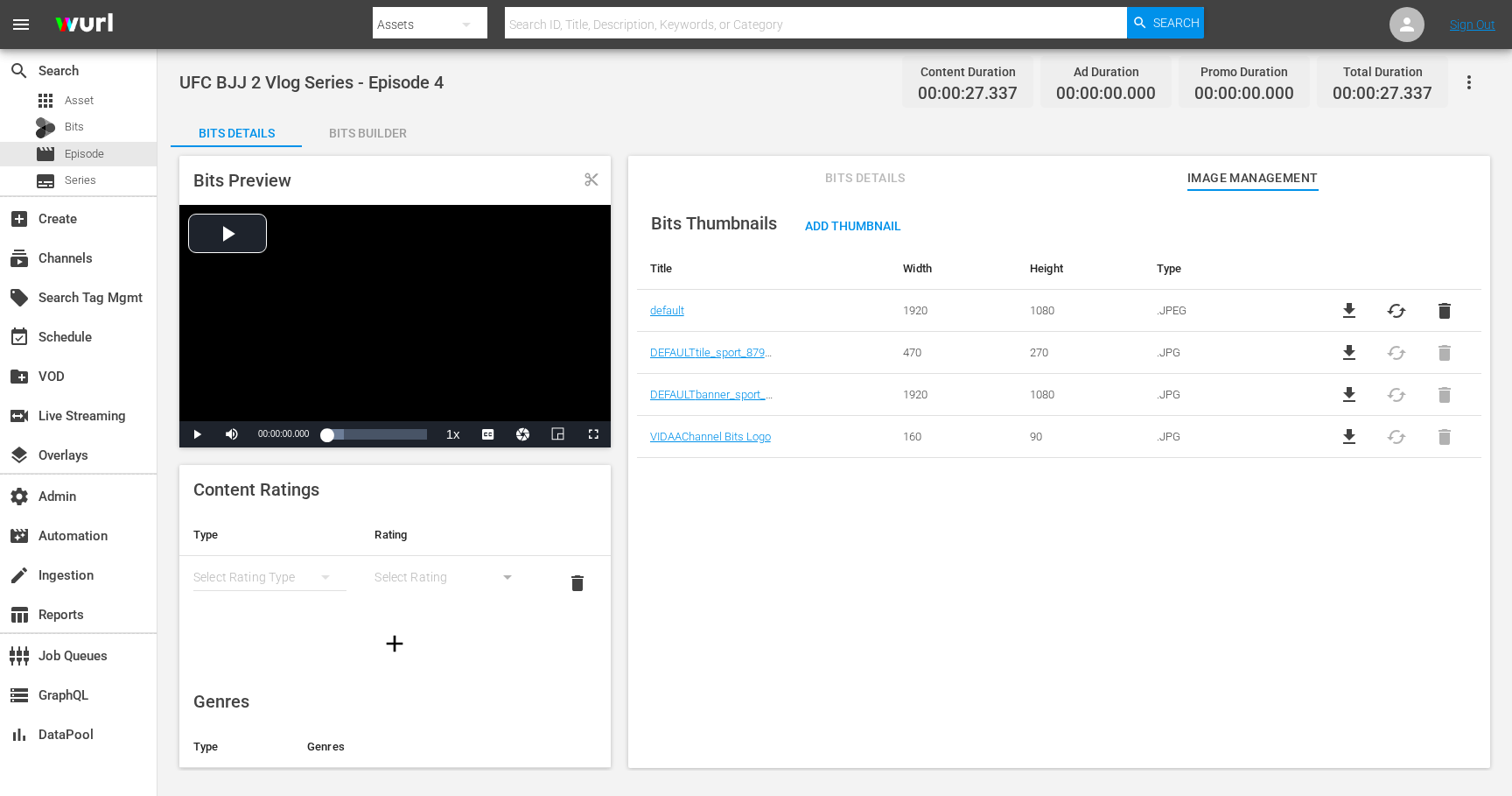
click at [1342, 350] on span "file_download" at bounding box center [1349, 353] width 21 height 21
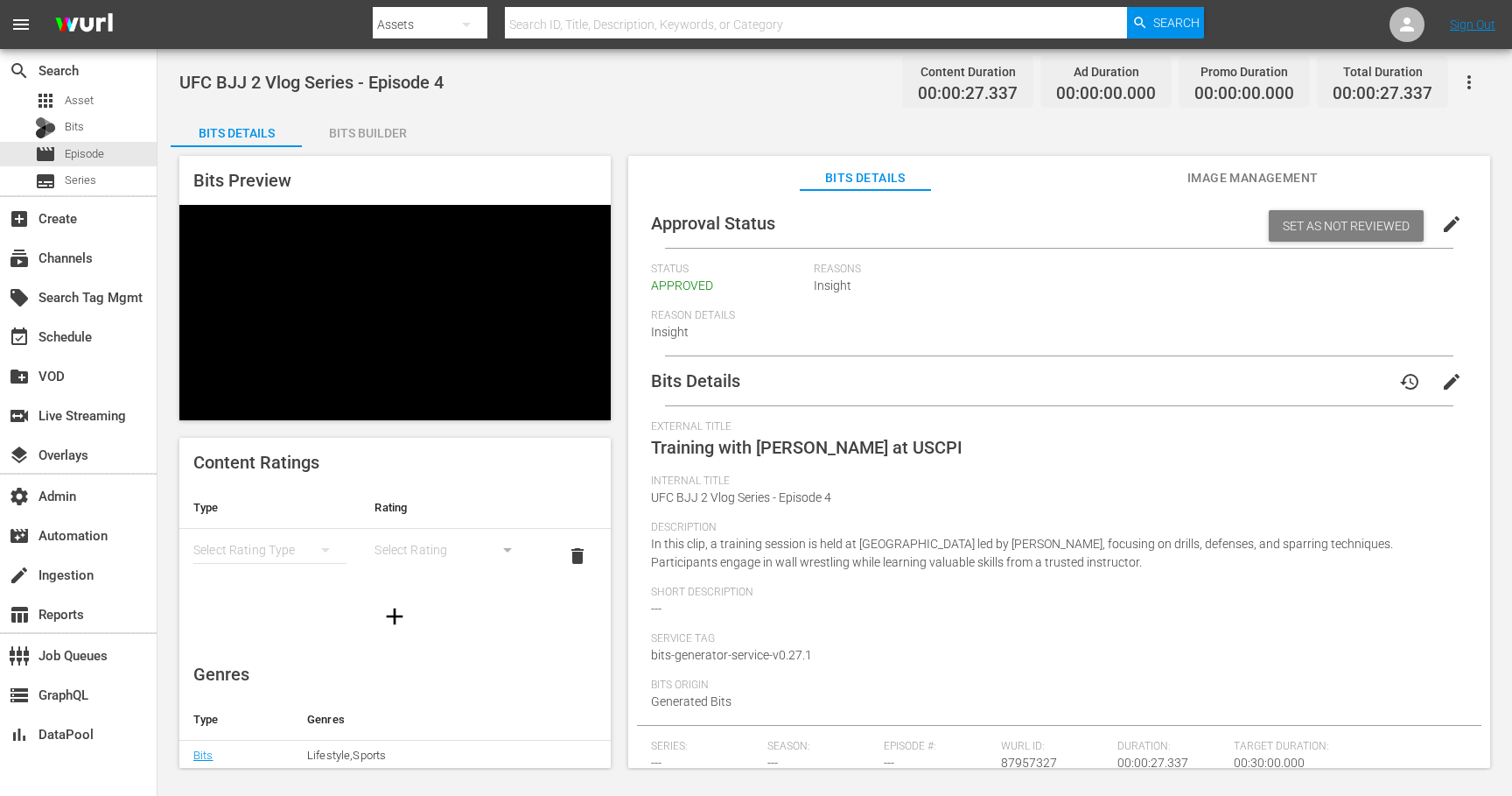
click at [1208, 179] on span "Image Management" at bounding box center [1253, 177] width 132 height 22
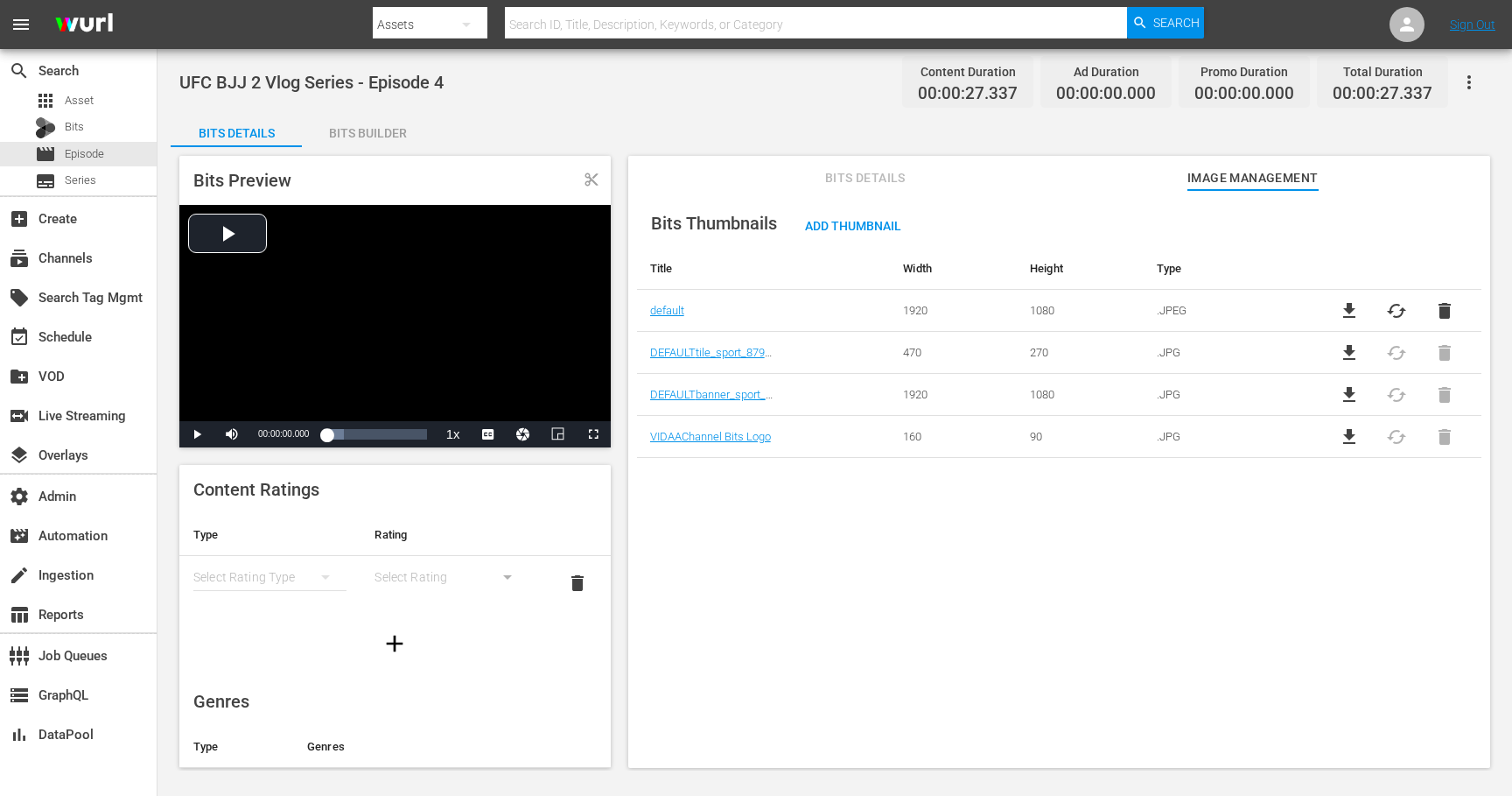
click at [1343, 393] on span "file_download" at bounding box center [1349, 395] width 21 height 21
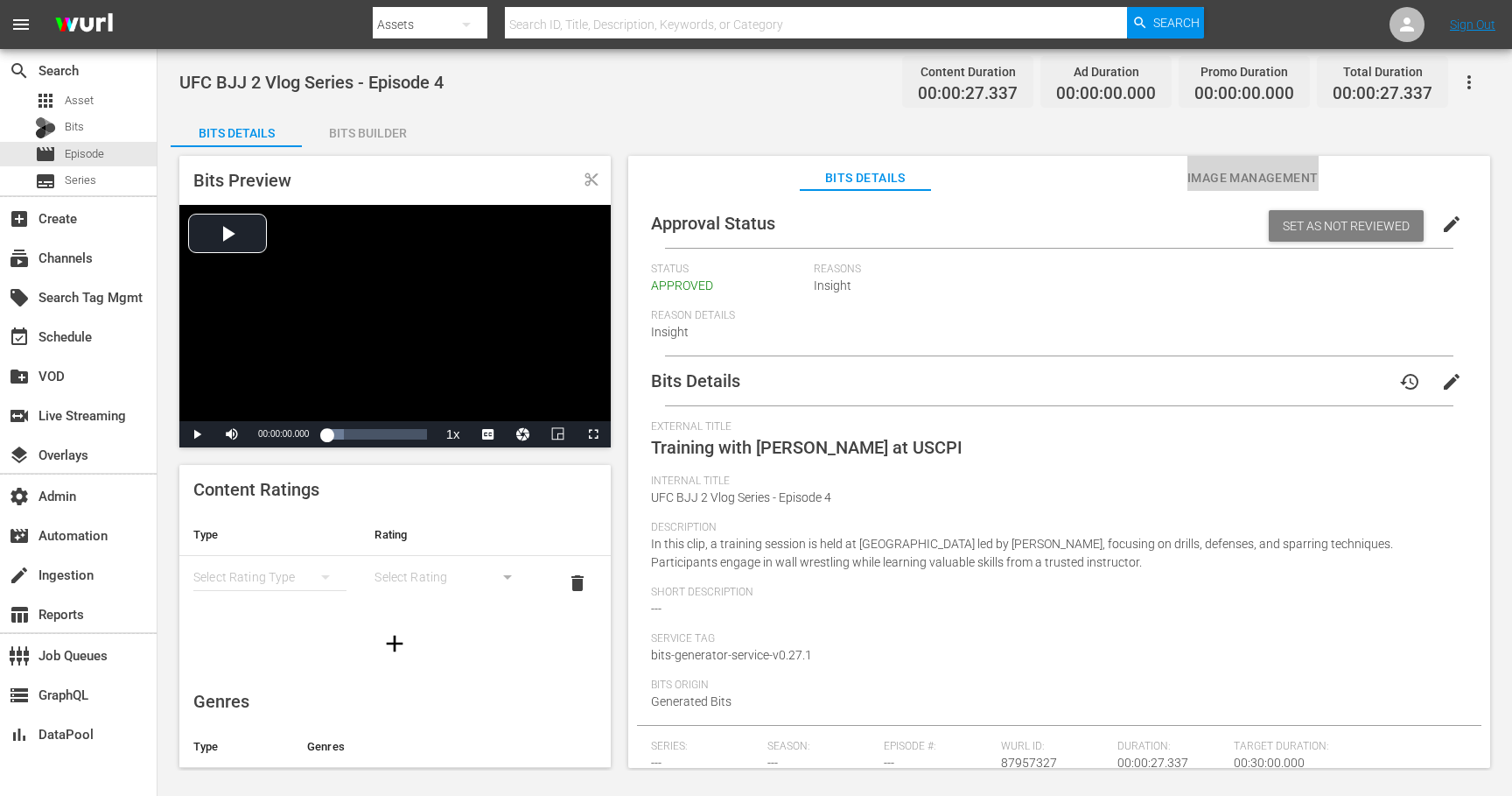
click at [1270, 175] on span "Image Management" at bounding box center [1253, 177] width 132 height 22
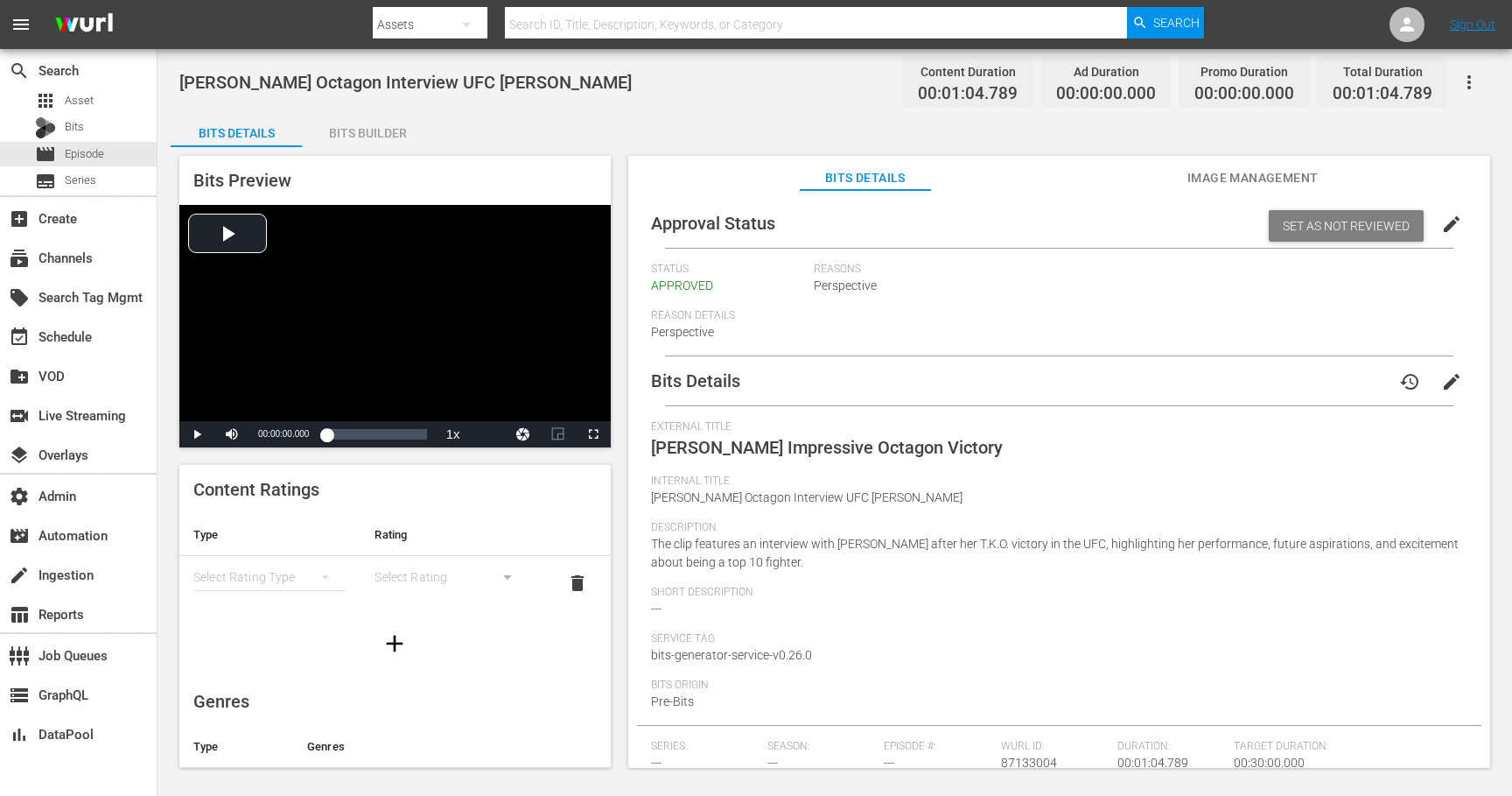
click at [1233, 178] on span "Image Management" at bounding box center [1253, 177] width 132 height 22
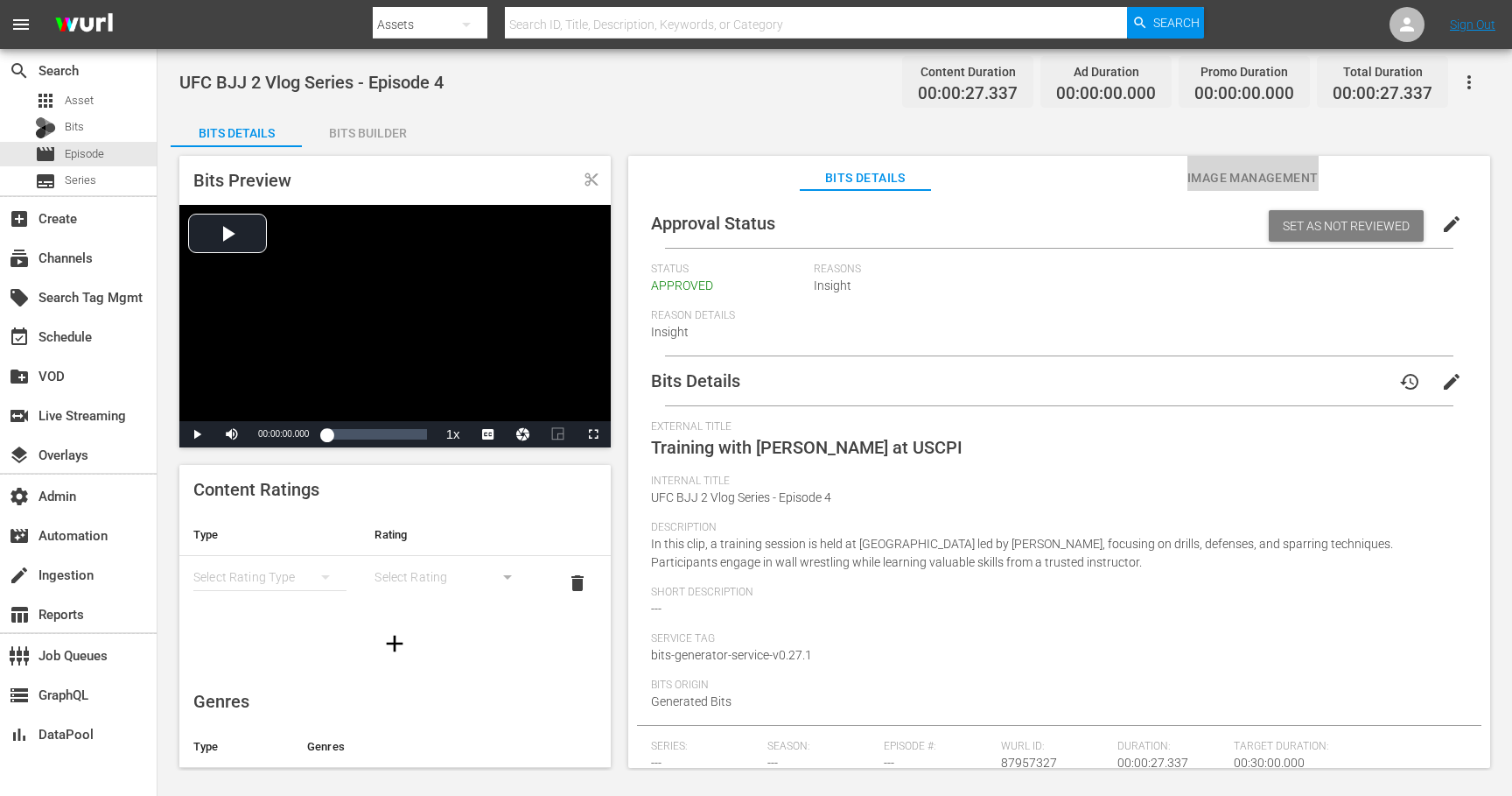
drag, startPoint x: 1195, startPoint y: 172, endPoint x: 1151, endPoint y: 190, distance: 47.5
click at [1195, 171] on span "Image Management" at bounding box center [1253, 177] width 132 height 22
